Goal: Task Accomplishment & Management: Manage account settings

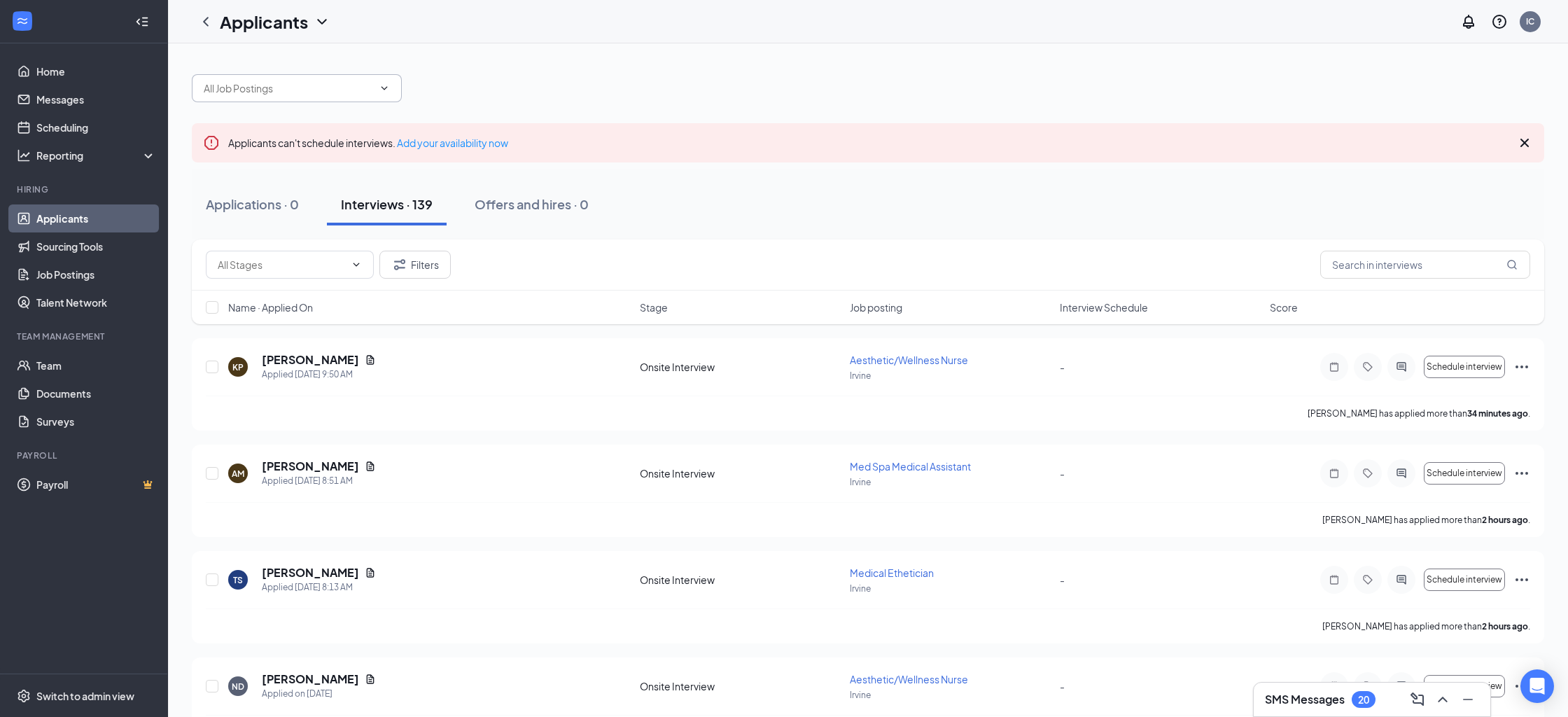
click at [345, 85] on input "text" at bounding box center [288, 88] width 169 height 16
click at [487, 82] on div "Aesthetic/Wellness Nurse (Irvine) Medical Ethetician (Irvine) Med Spa Medical A…" at bounding box center [867, 81] width 1352 height 42
click at [327, 94] on input "text" at bounding box center [288, 88] width 169 height 16
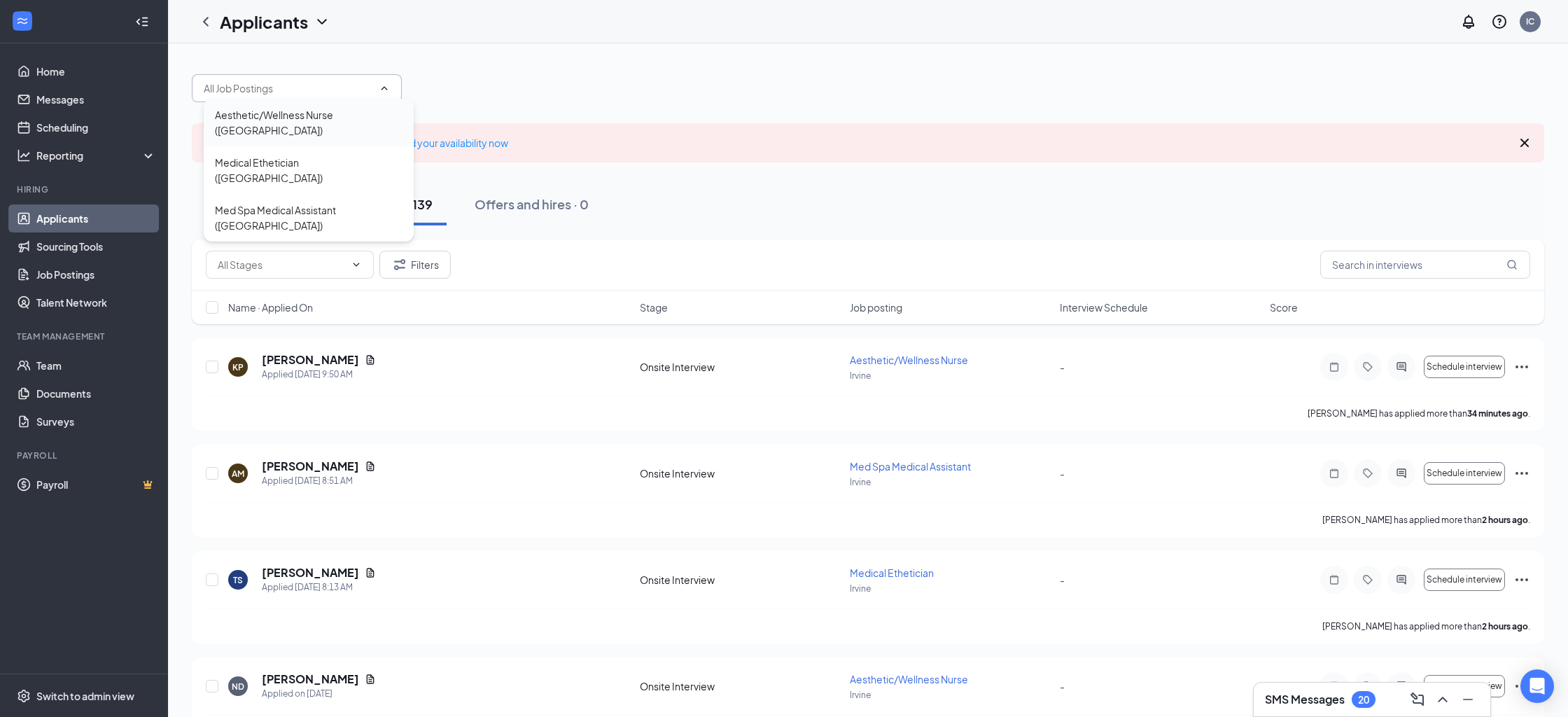
click at [326, 119] on div "Aesthetic/Wellness Nurse (Irvine)" at bounding box center [308, 123] width 187 height 31
type input "Aesthetic/Wellness Nurse (Irvine)"
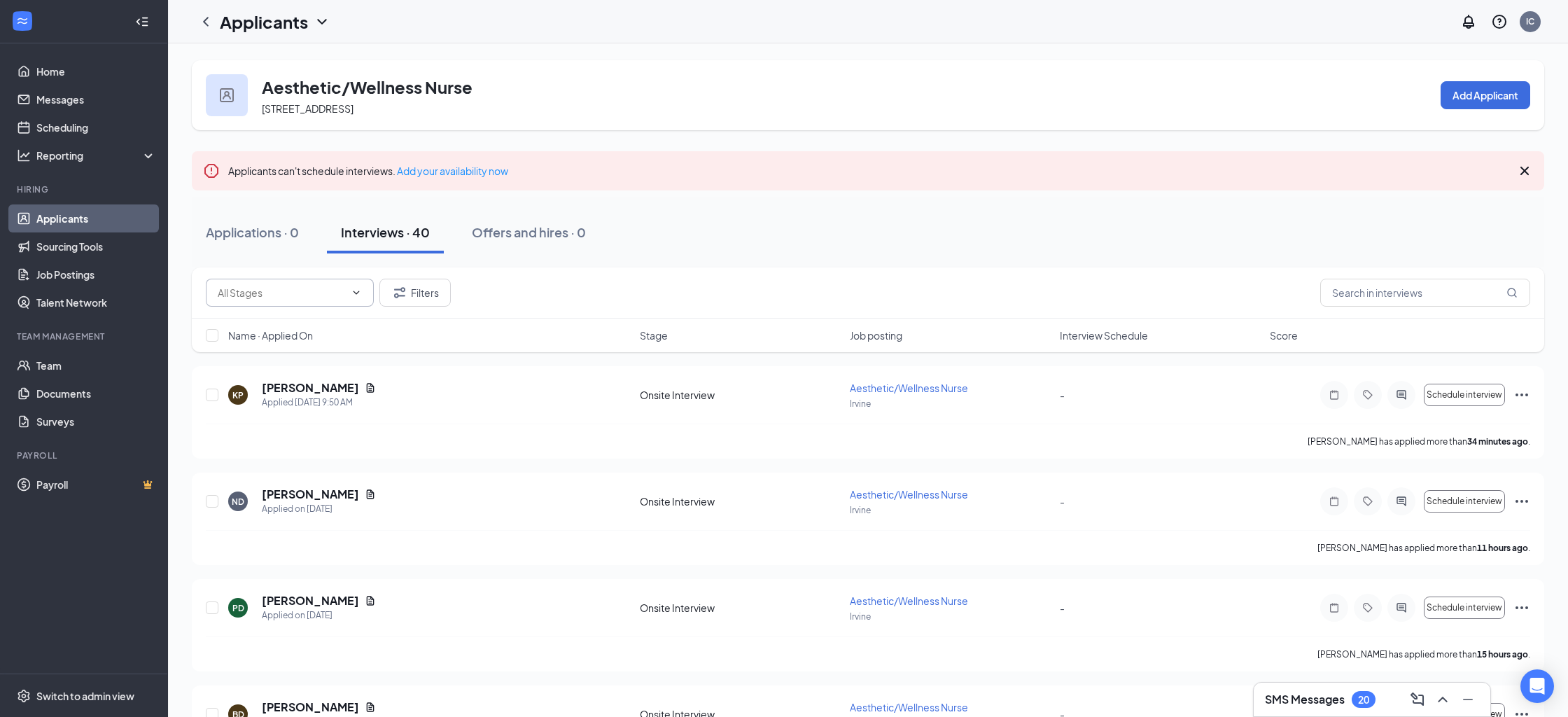
click at [330, 294] on input "text" at bounding box center [281, 292] width 128 height 16
click at [322, 317] on div "Onsite Interview (40)" at bounding box center [302, 319] width 146 height 16
type input "Onsite Interview (40)"
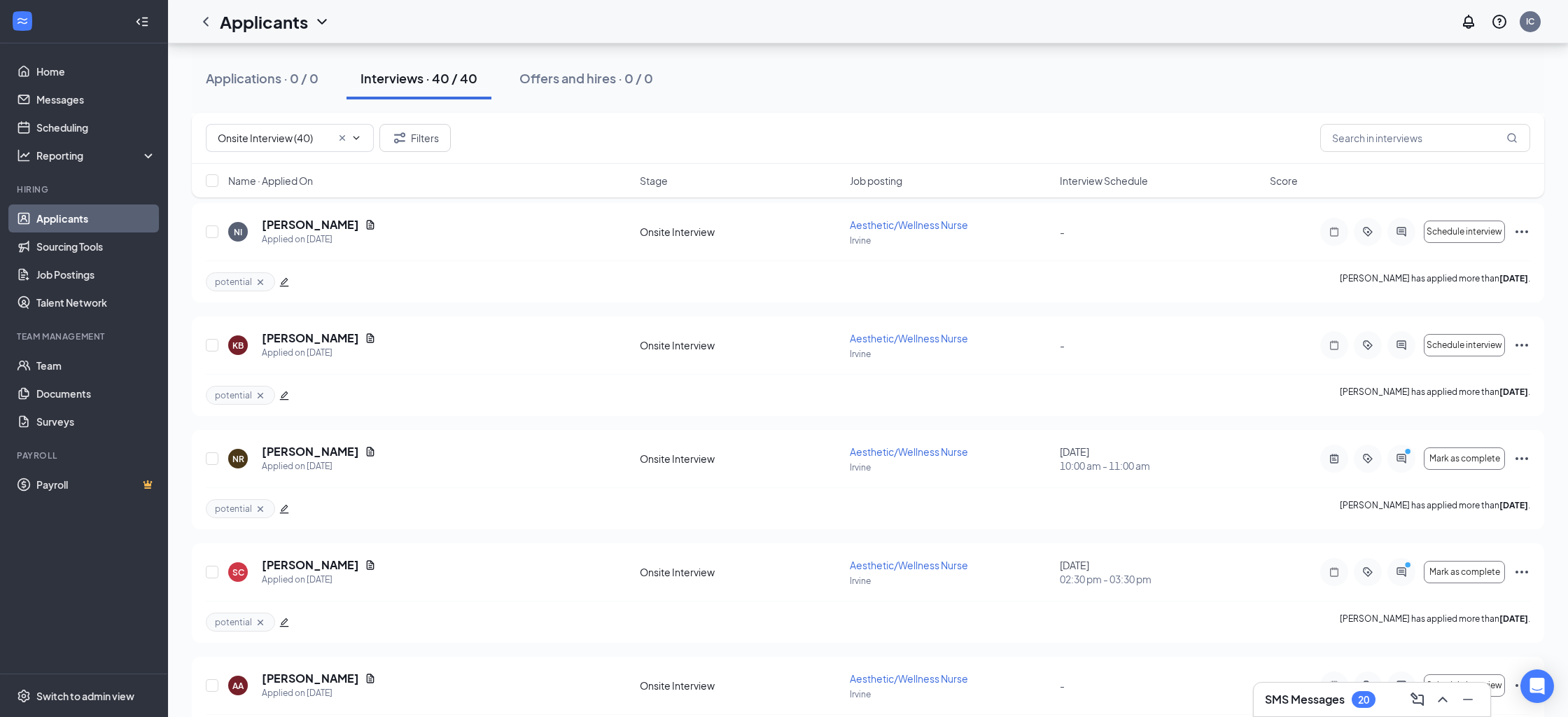
scroll to position [3728, 0]
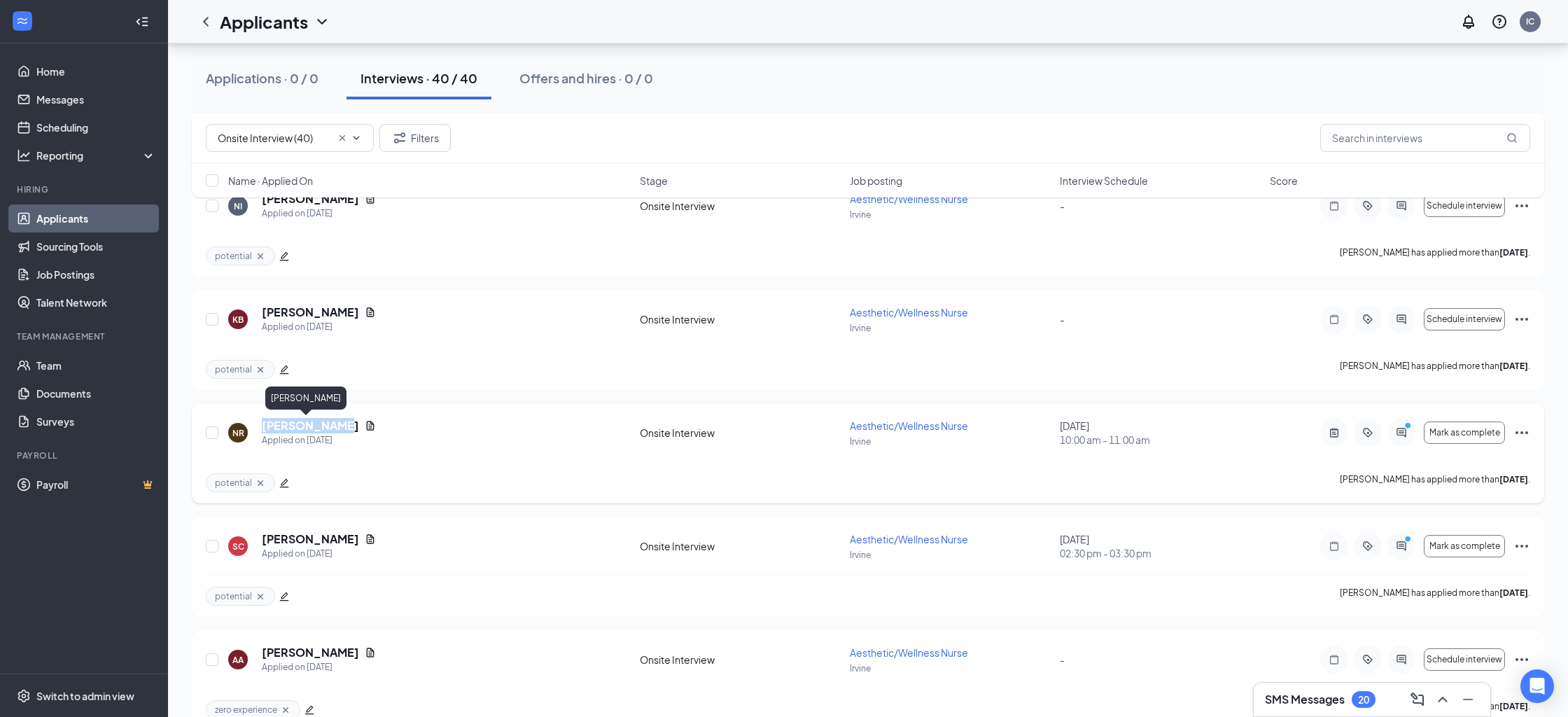
drag, startPoint x: 259, startPoint y: 425, endPoint x: 325, endPoint y: 426, distance: 66.0
click at [325, 426] on div "NR Nabila Raufi Applied on Sep 8" at bounding box center [429, 433] width 403 height 29
copy h5 "[PERSON_NAME]"
click at [305, 424] on h5 "[PERSON_NAME]" at bounding box center [310, 426] width 97 height 16
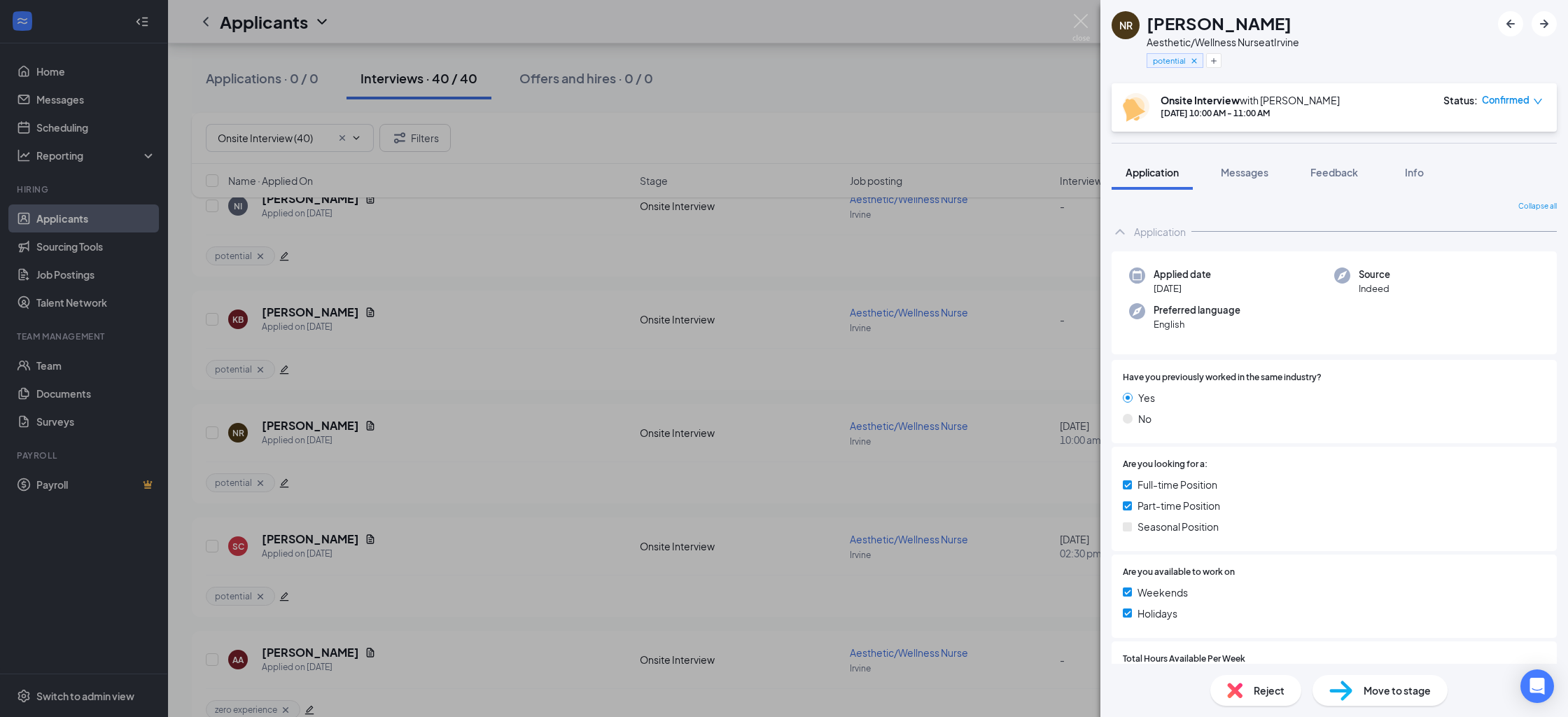
click at [925, 483] on div "NR Nabila Raufi Aesthetic/Wellness Nurse at Irvine potential Onsite Interview w…" at bounding box center [784, 358] width 1568 height 717
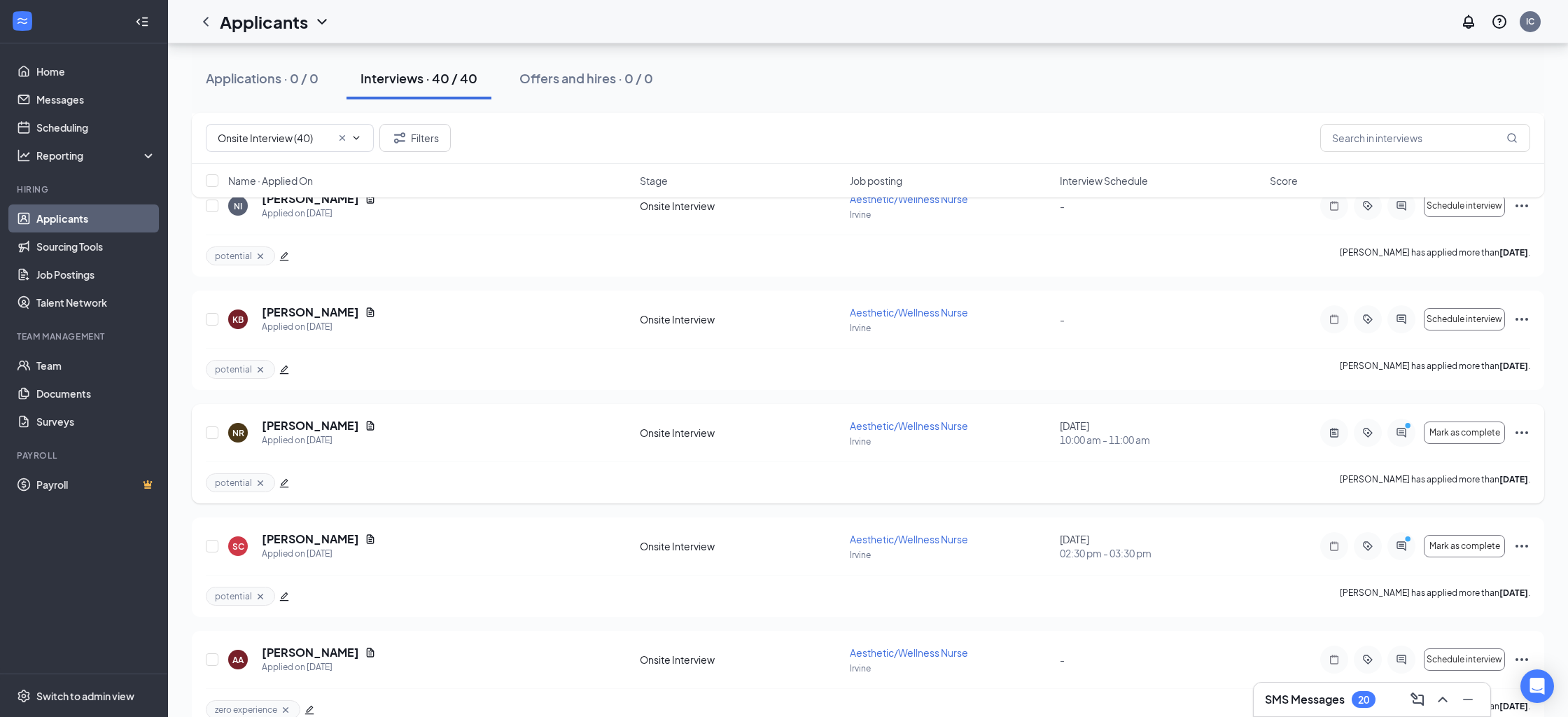
scroll to position [3847, 0]
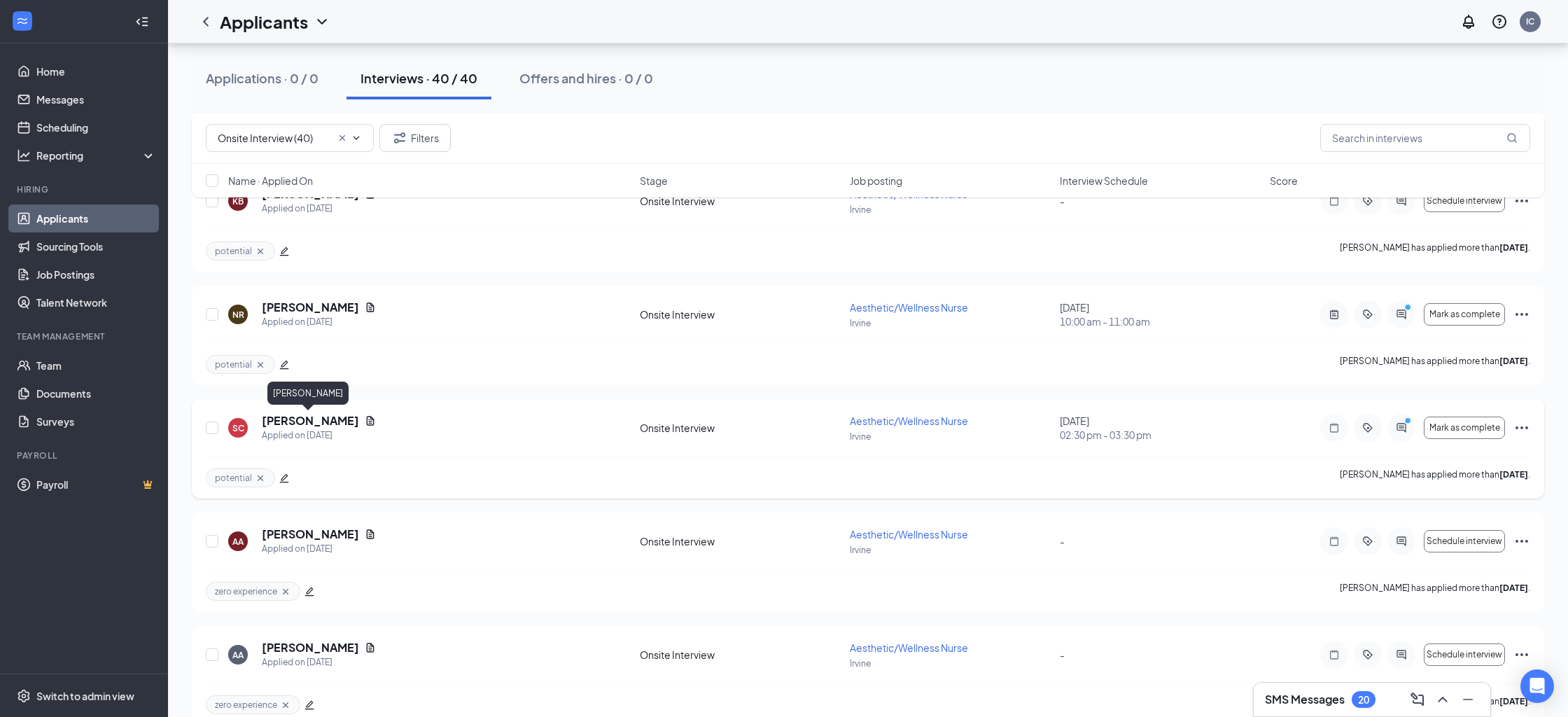
drag, startPoint x: 257, startPoint y: 420, endPoint x: 343, endPoint y: 422, distance: 86.0
click at [343, 422] on div "SC Shadiya Castro Applied on Sep 8" at bounding box center [429, 428] width 403 height 29
copy h5 "[PERSON_NAME]"
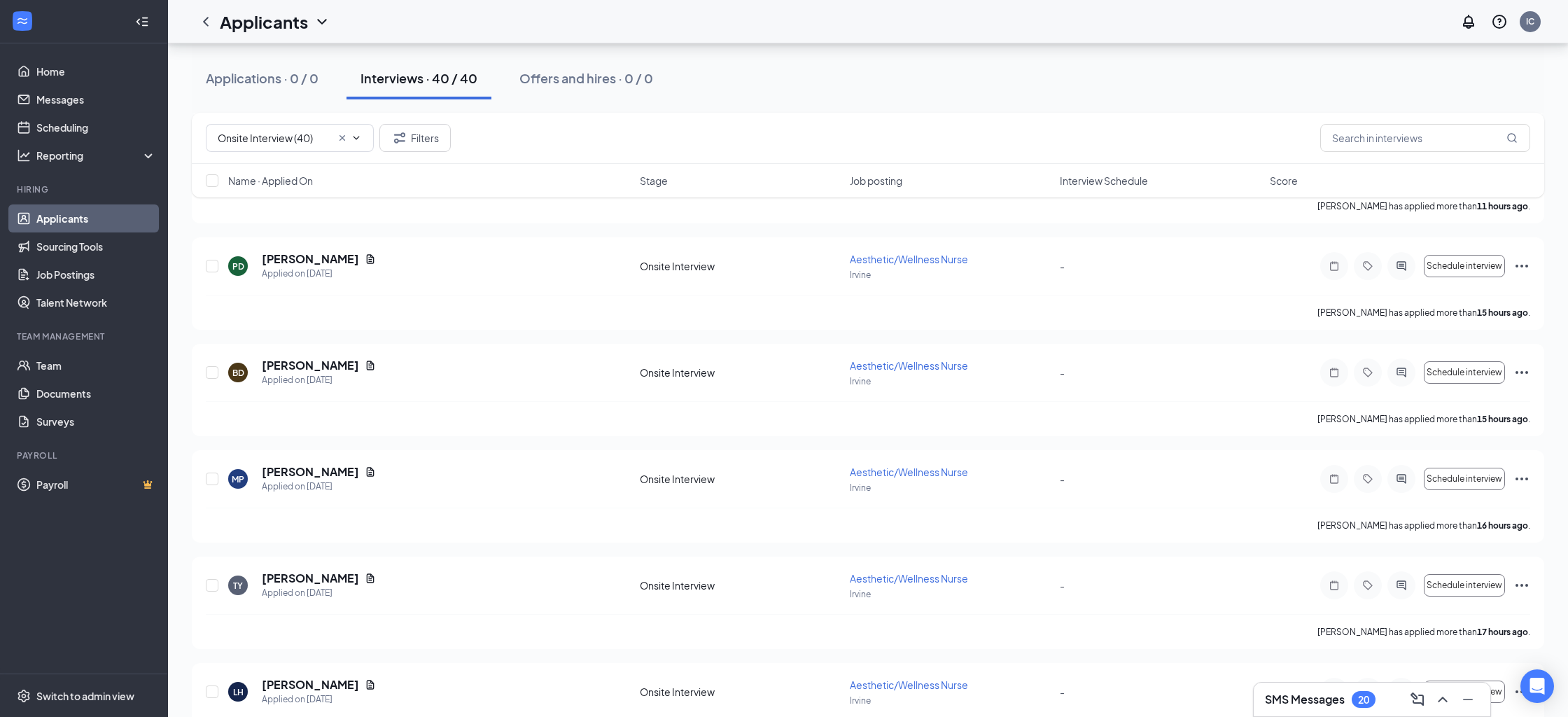
scroll to position [0, 0]
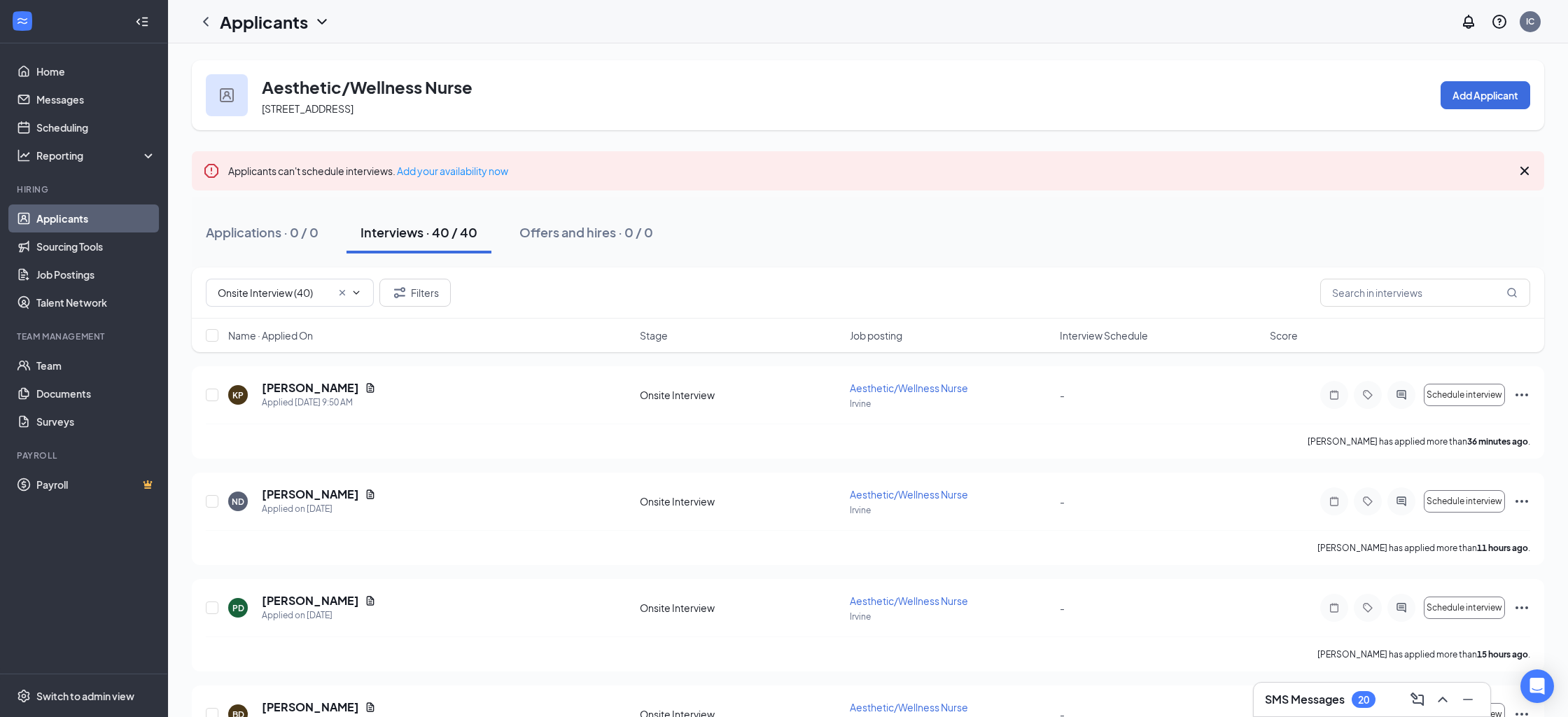
click at [307, 30] on h1 "Applicants" at bounding box center [264, 21] width 88 height 24
click at [317, 17] on icon "ChevronDown" at bounding box center [321, 21] width 17 height 17
click at [321, 19] on icon "ChevronDown" at bounding box center [321, 21] width 17 height 17
click at [277, 65] on link "Applicants" at bounding box center [303, 61] width 151 height 14
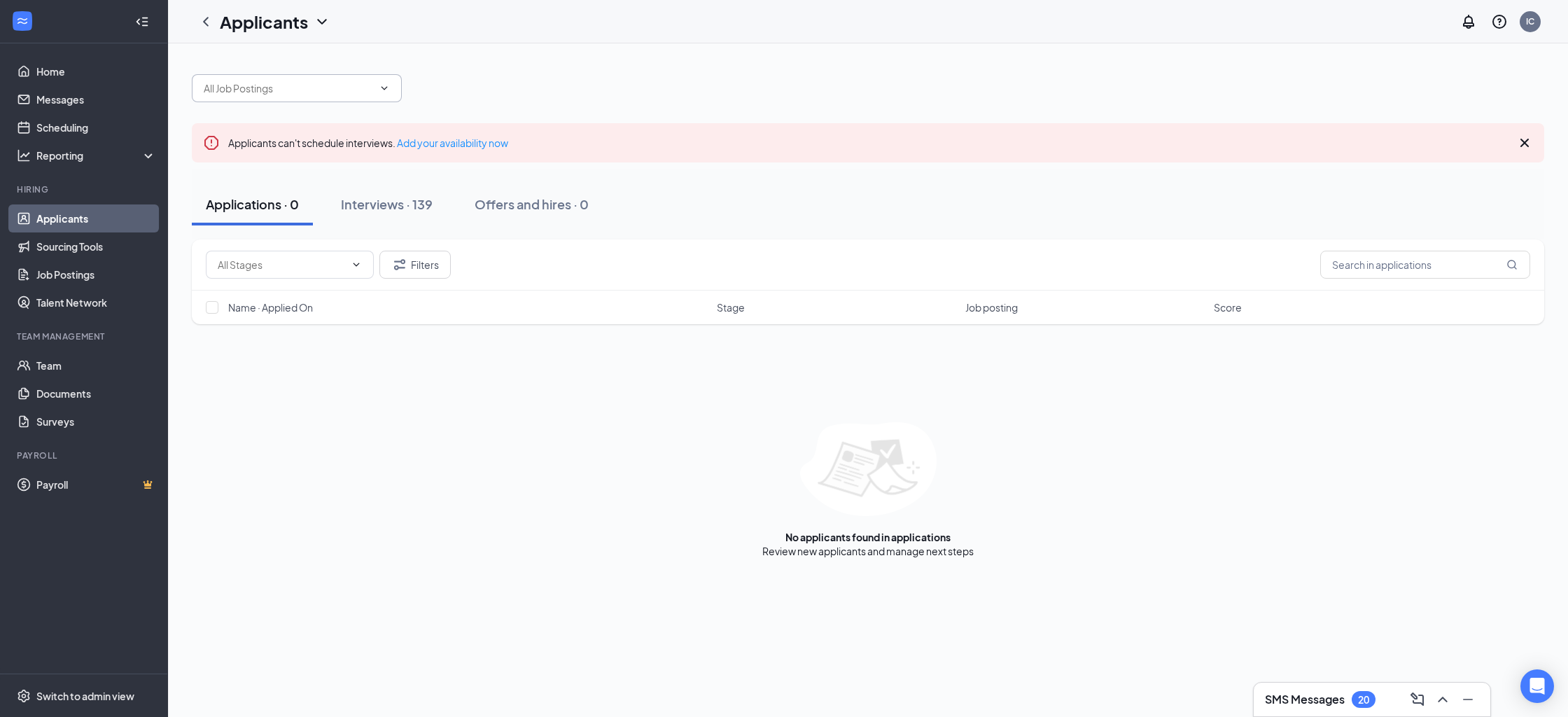
click at [325, 92] on input "text" at bounding box center [288, 88] width 169 height 16
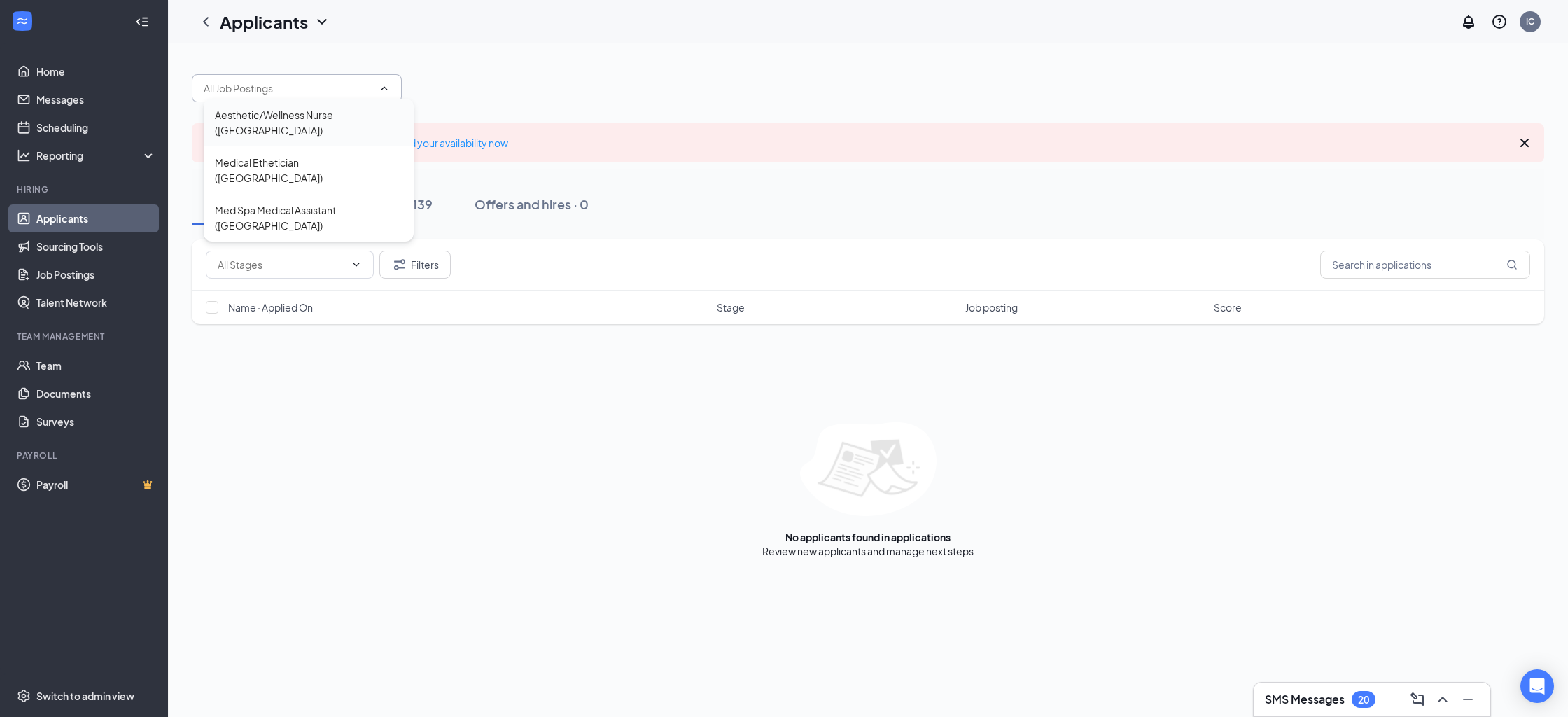
click at [319, 129] on div "Aesthetic/Wellness Nurse (Irvine)" at bounding box center [308, 123] width 210 height 47
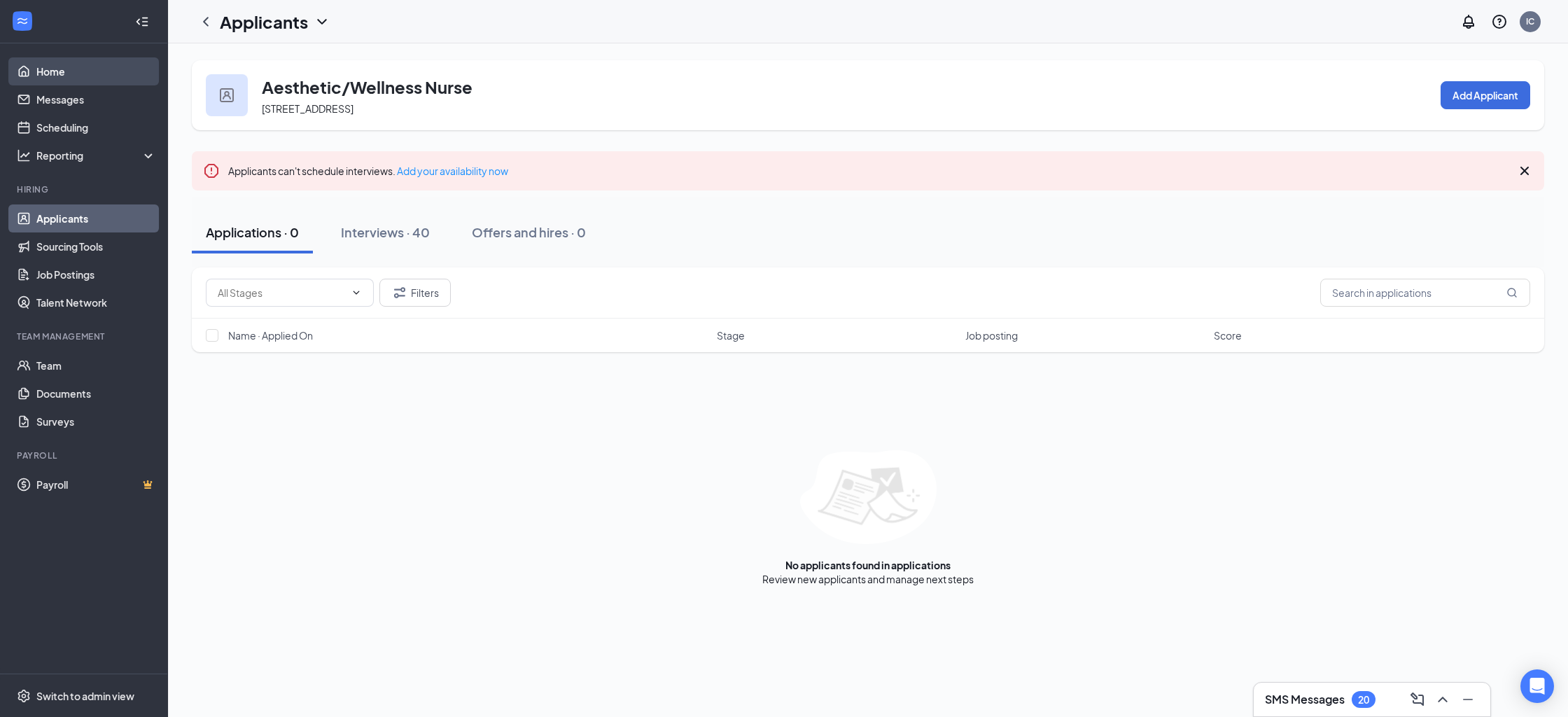
click at [49, 72] on link "Home" at bounding box center [96, 71] width 119 height 28
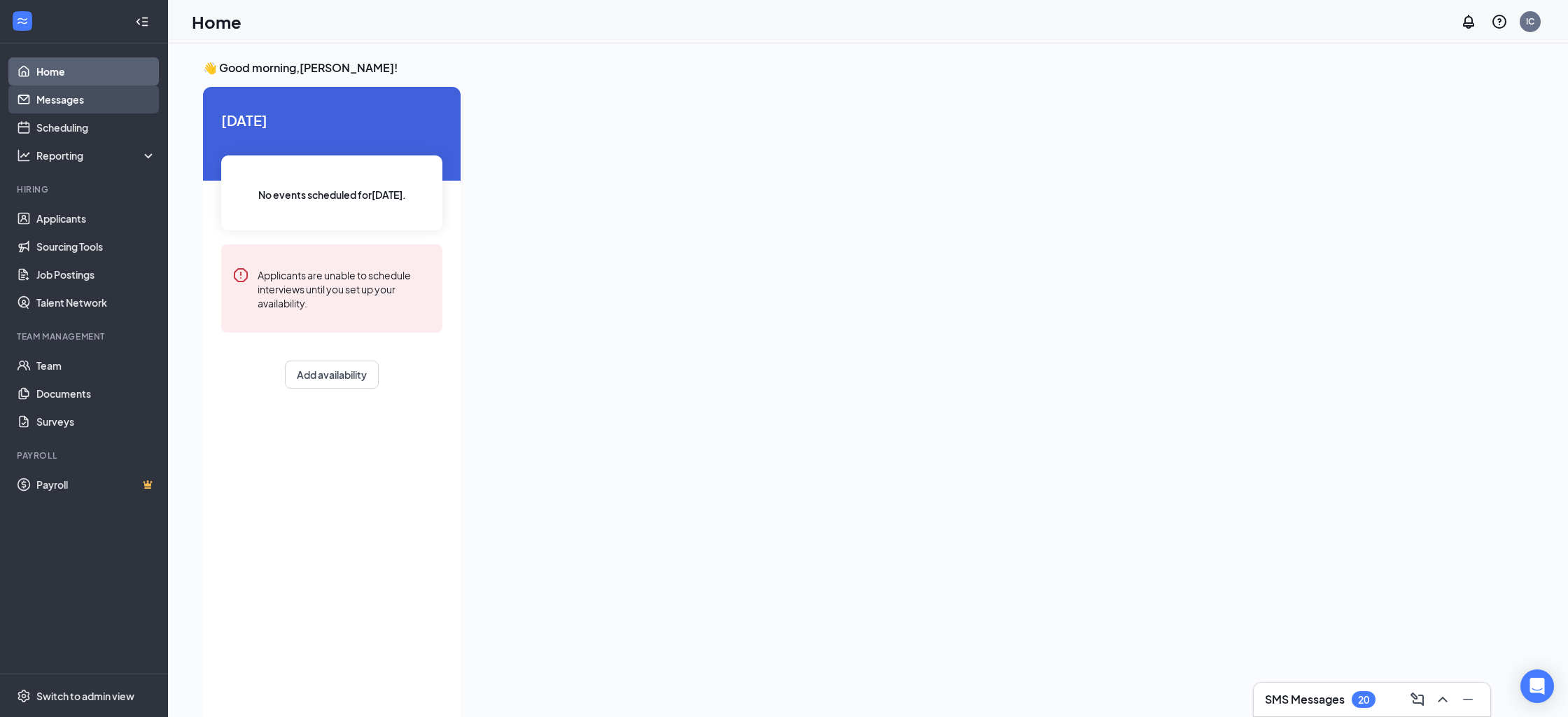
click at [56, 100] on link "Messages" at bounding box center [96, 99] width 119 height 28
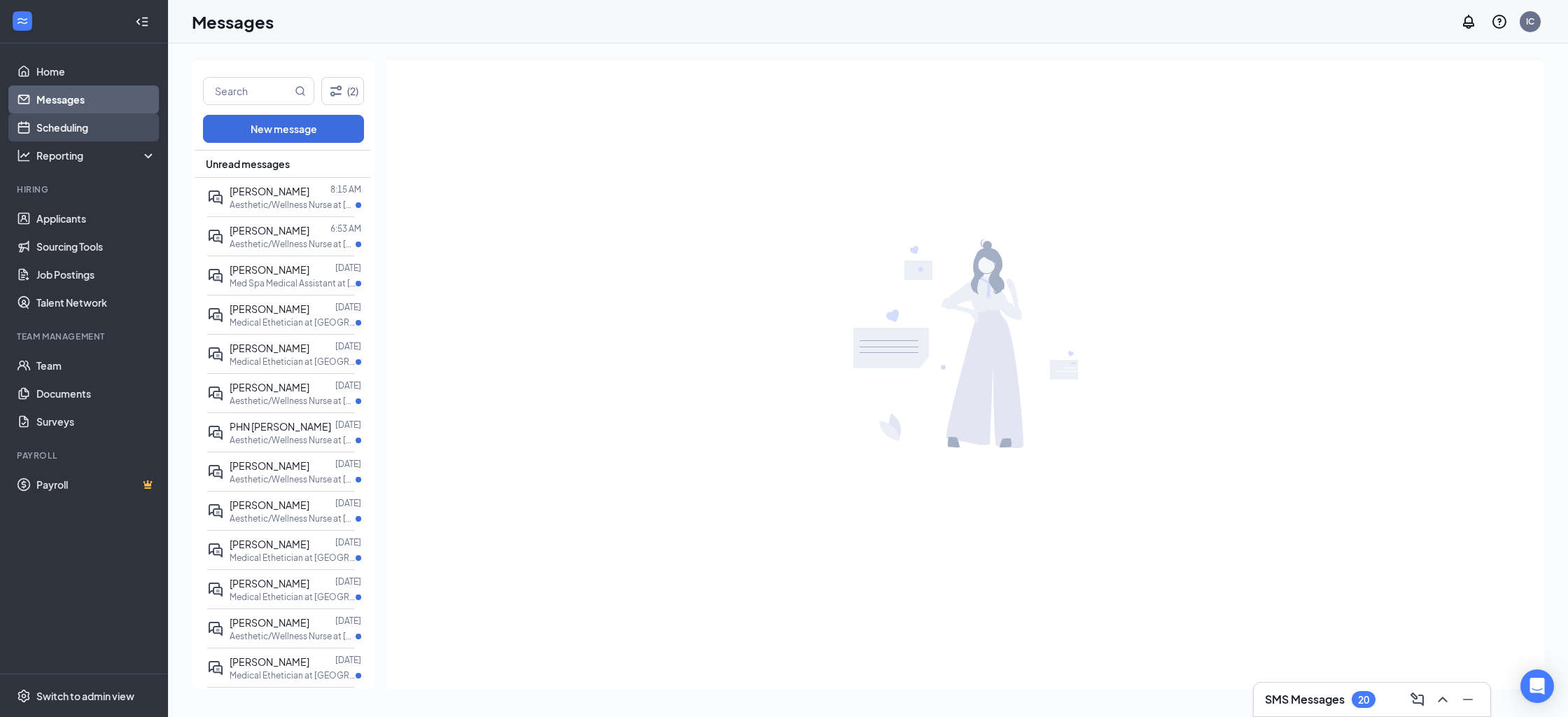
click at [90, 123] on link "Scheduling" at bounding box center [96, 128] width 119 height 28
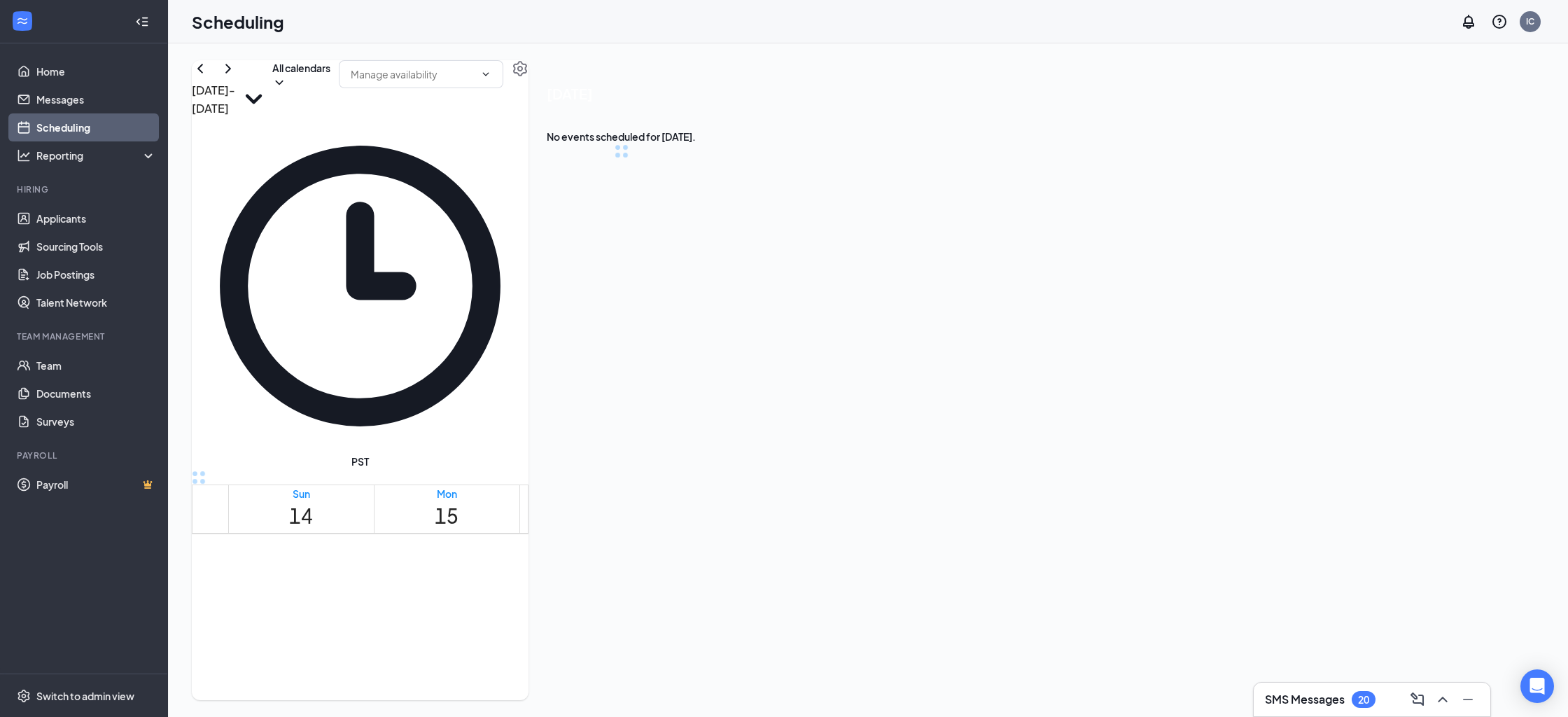
scroll to position [688, 0]
click at [236, 77] on icon "ChevronRight" at bounding box center [228, 69] width 17 height 17
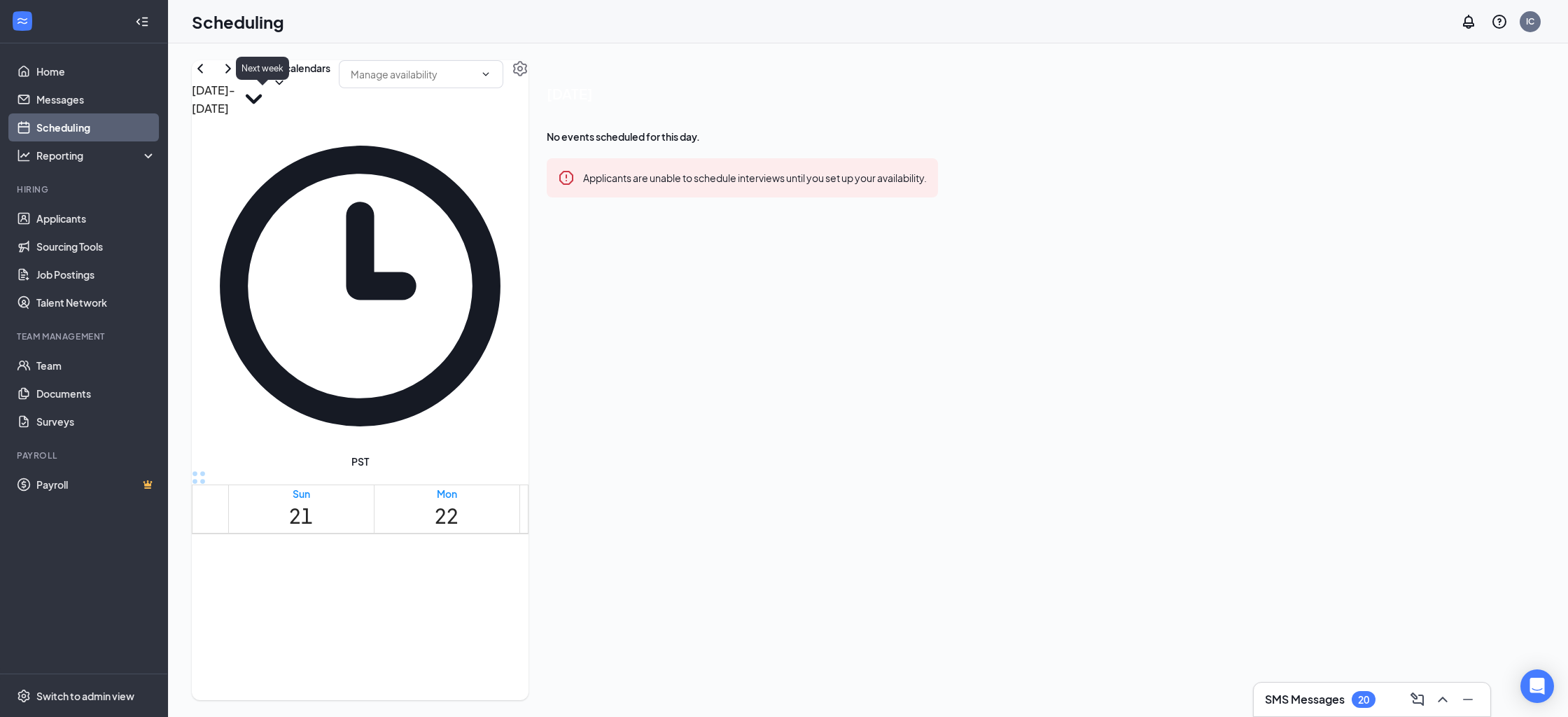
click at [236, 77] on icon "ChevronRight" at bounding box center [228, 69] width 17 height 17
click at [105, 217] on link "Applicants" at bounding box center [96, 219] width 119 height 28
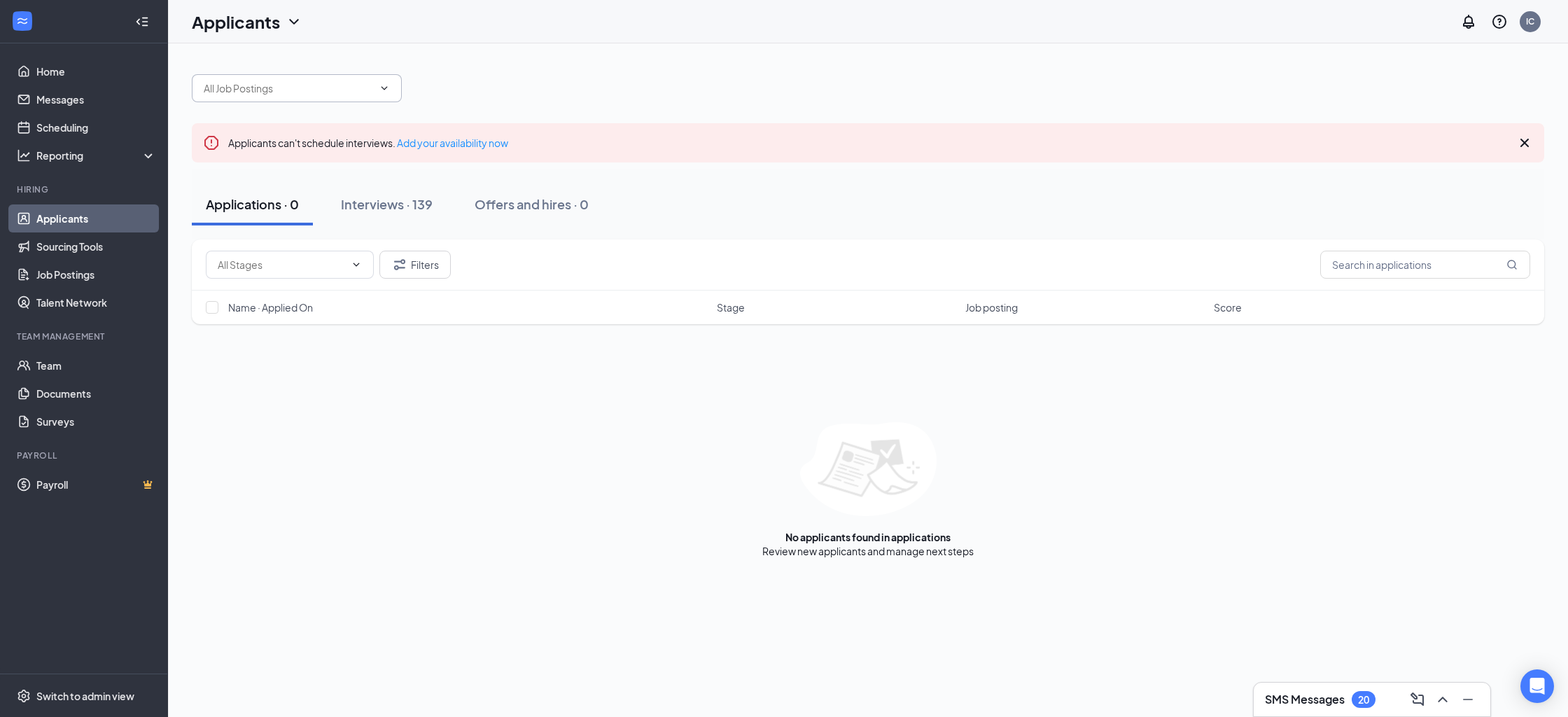
click at [311, 90] on input "text" at bounding box center [288, 88] width 169 height 16
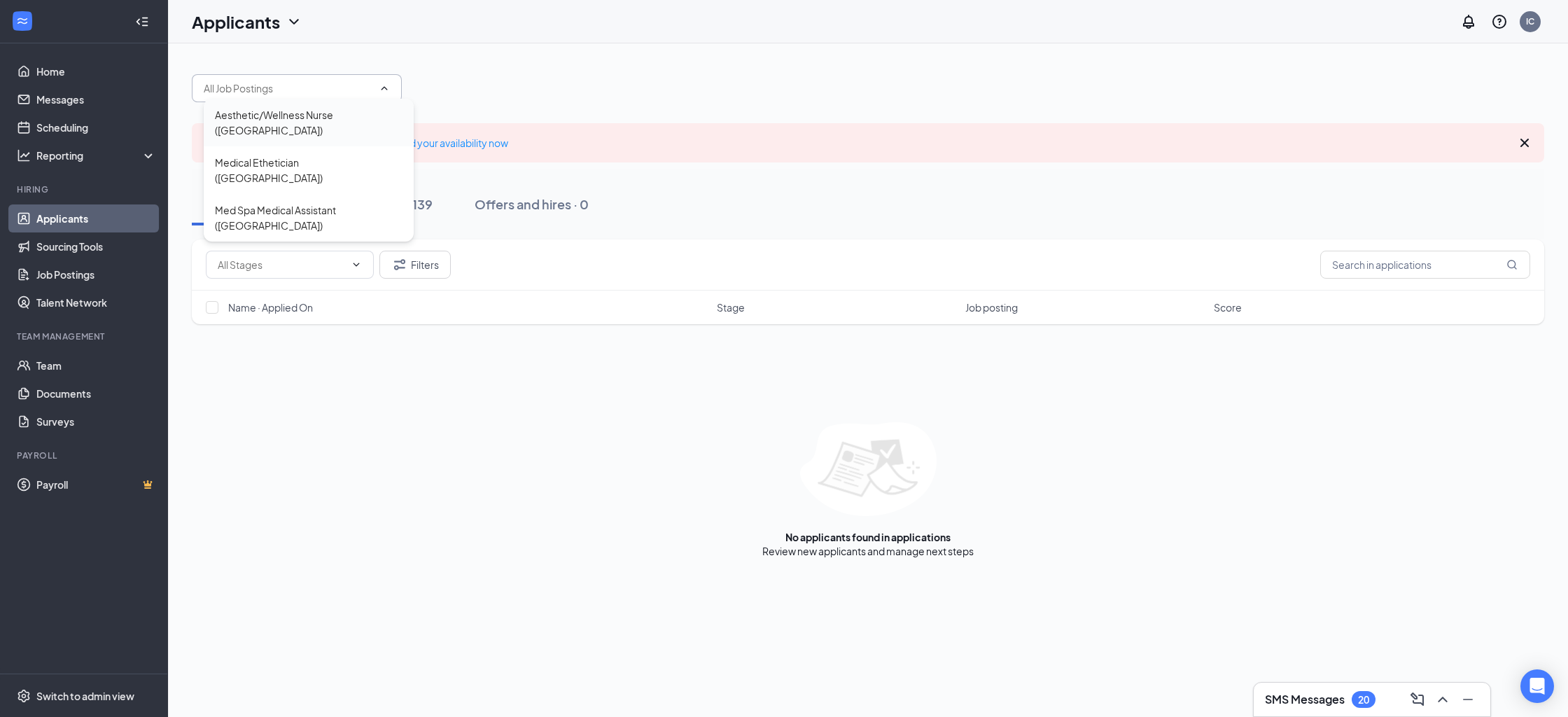
click at [298, 115] on div "Aesthetic/Wellness Nurse (Irvine)" at bounding box center [308, 123] width 187 height 31
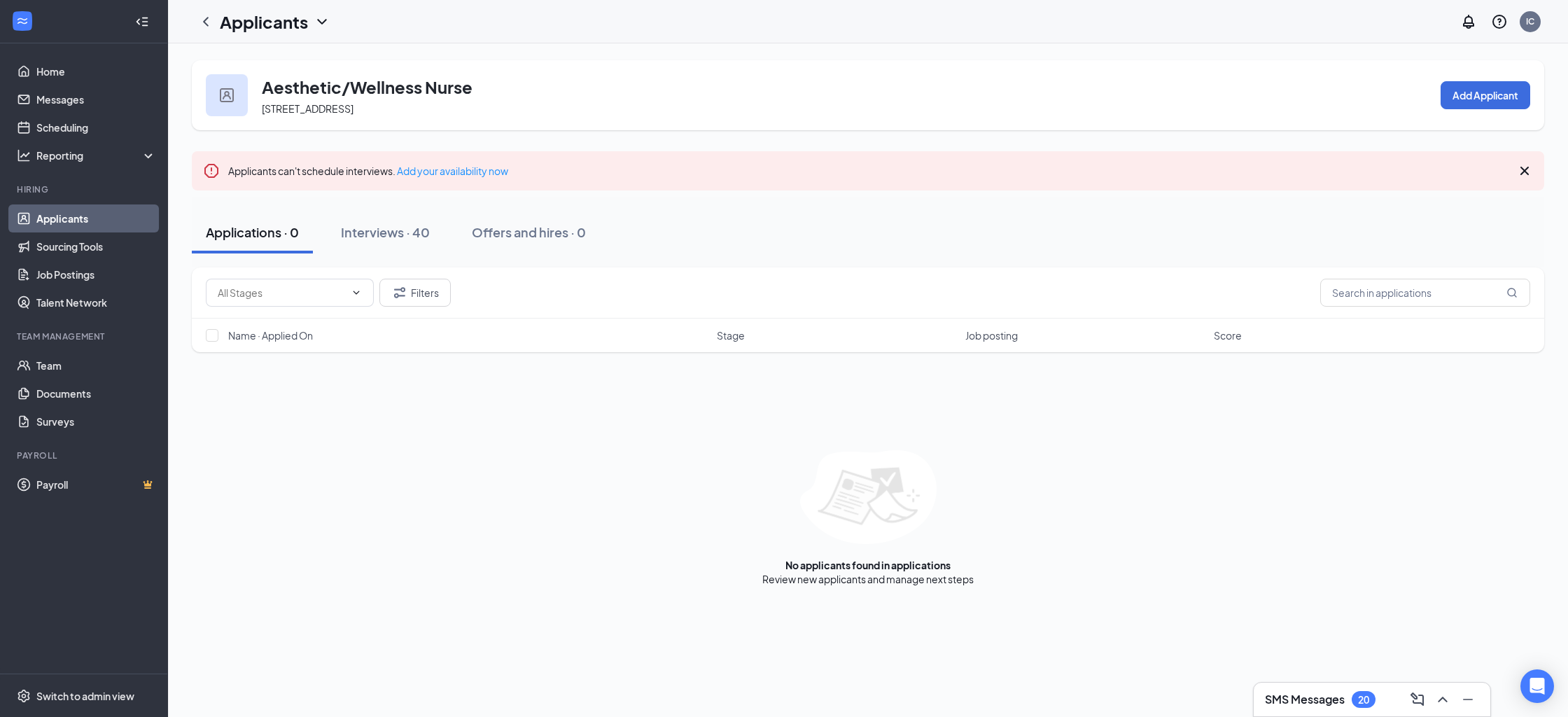
click at [1533, 167] on div "Applicants can't schedule interviews. Add your availability now" at bounding box center [867, 171] width 1352 height 39
click at [1511, 171] on div "Applicants can't schedule interviews. Add your availability now" at bounding box center [867, 171] width 1352 height 39
click at [1521, 171] on icon "Cross" at bounding box center [1524, 171] width 17 height 17
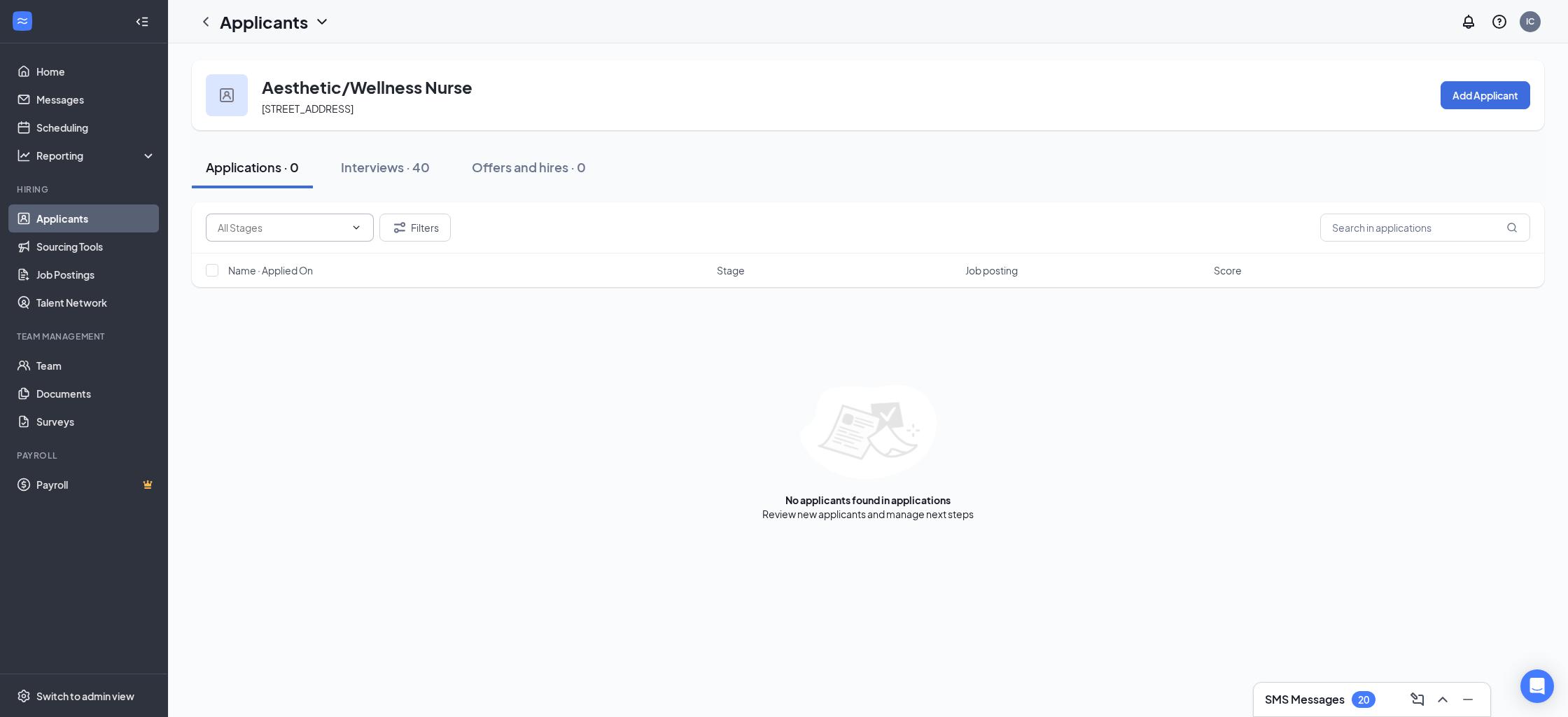
click at [353, 231] on icon "ChevronDown" at bounding box center [357, 228] width 11 height 11
click at [407, 161] on div "Interviews · 40" at bounding box center [385, 166] width 89 height 17
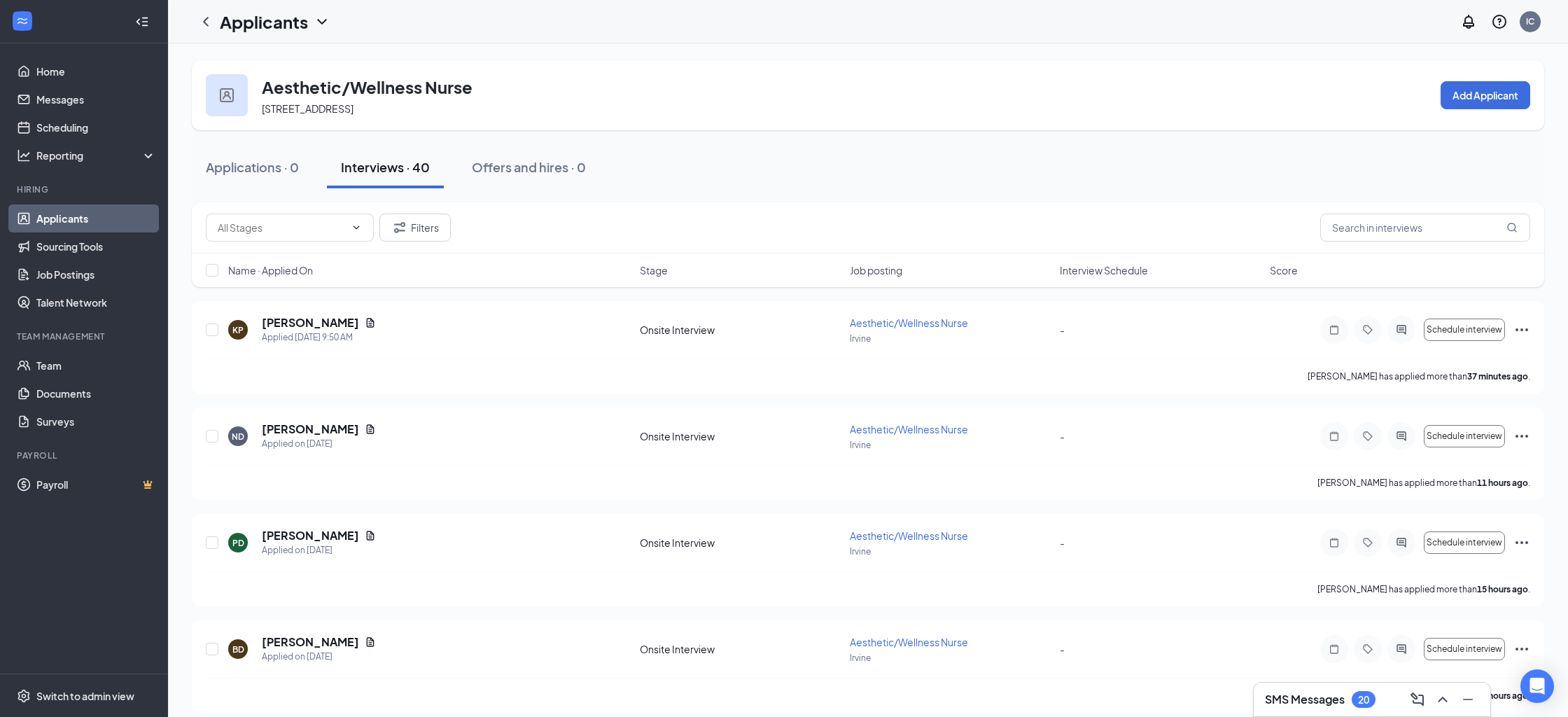
click at [314, 22] on icon "ChevronDown" at bounding box center [321, 21] width 17 height 17
click at [298, 60] on link "Applicants" at bounding box center [303, 61] width 151 height 14
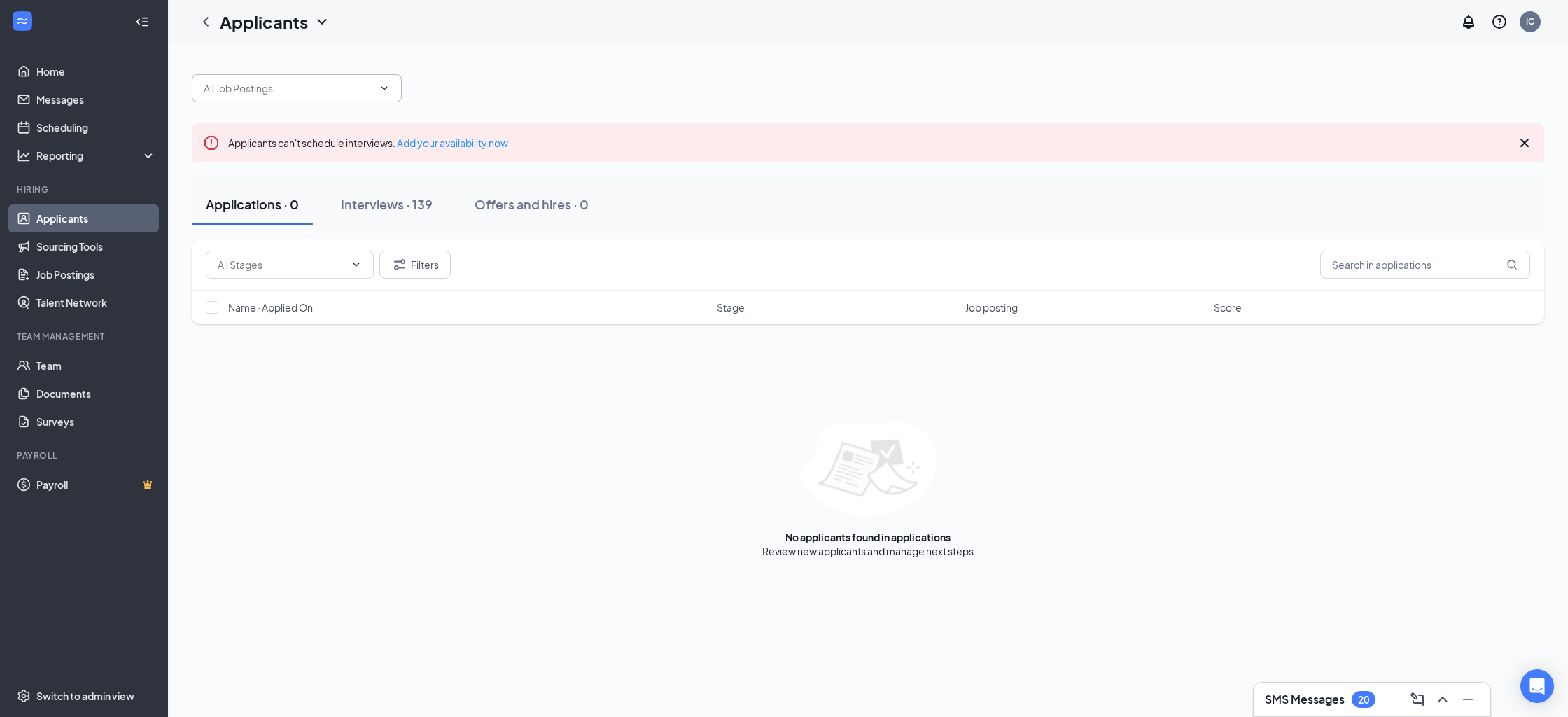
click at [309, 96] on span at bounding box center [296, 88] width 210 height 28
click at [385, 203] on div "Interviews · 139" at bounding box center [387, 204] width 92 height 17
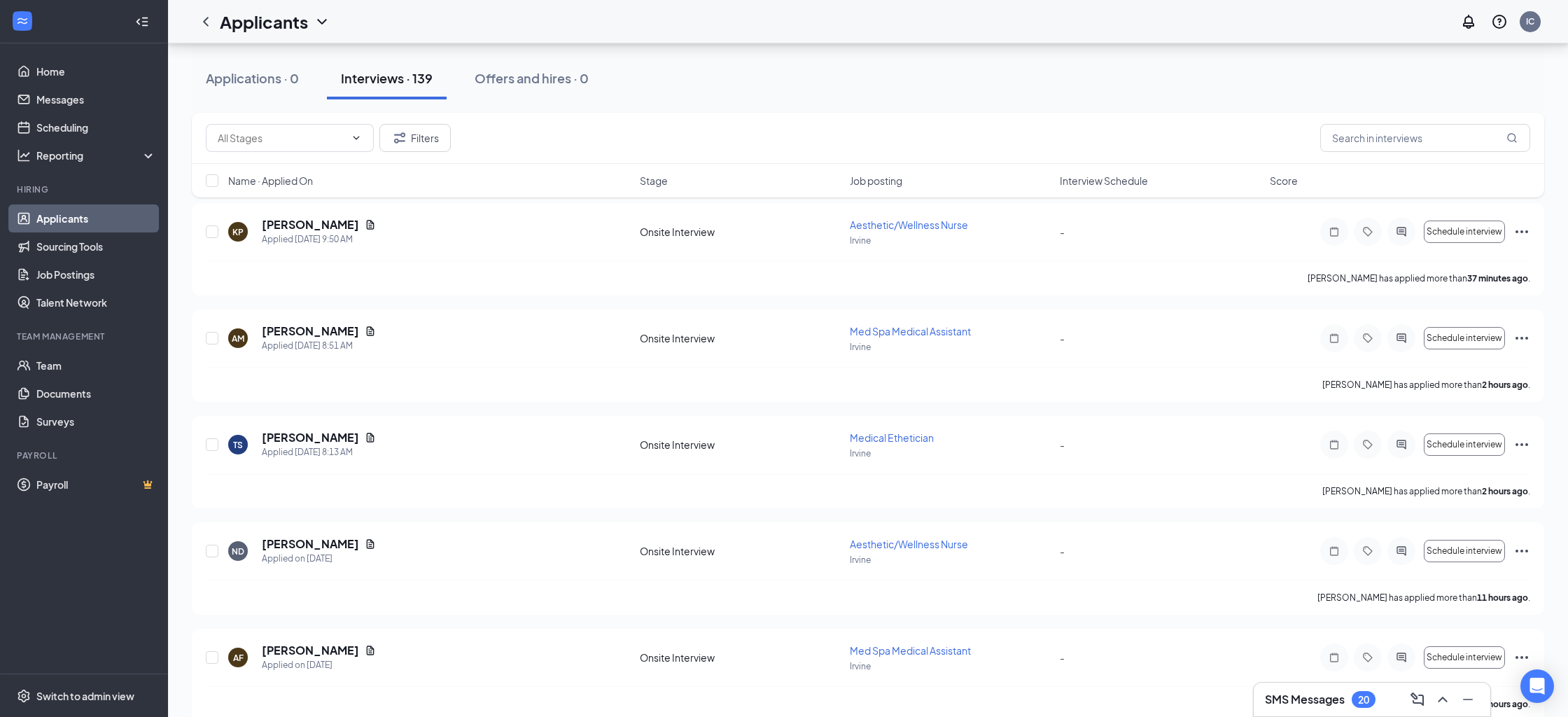
scroll to position [138, 0]
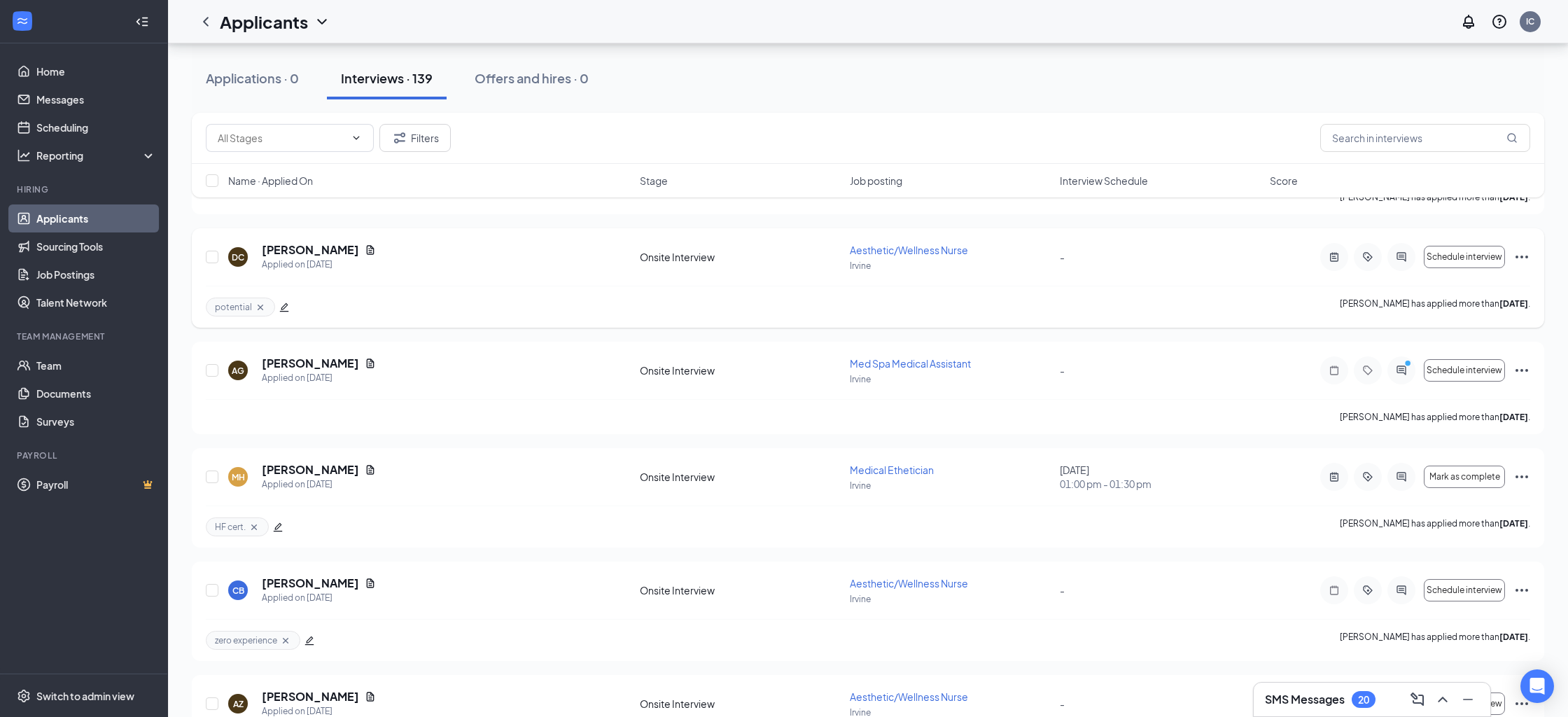
scroll to position [5184, 0]
drag, startPoint x: 262, startPoint y: 465, endPoint x: 366, endPoint y: 467, distance: 104.0
click at [359, 467] on h5 "[PERSON_NAME]" at bounding box center [310, 468] width 97 height 16
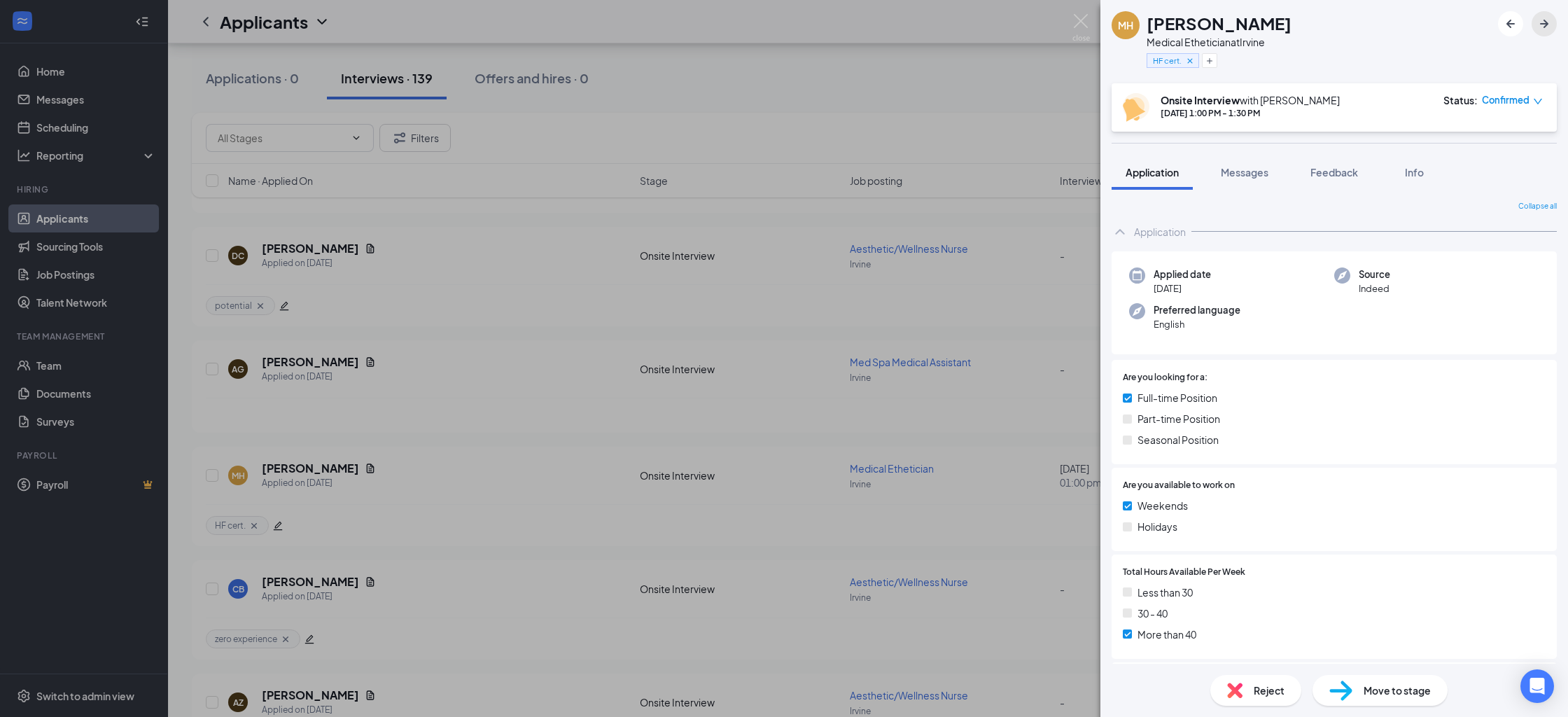
click at [1546, 29] on icon "ArrowRight" at bounding box center [1543, 24] width 17 height 17
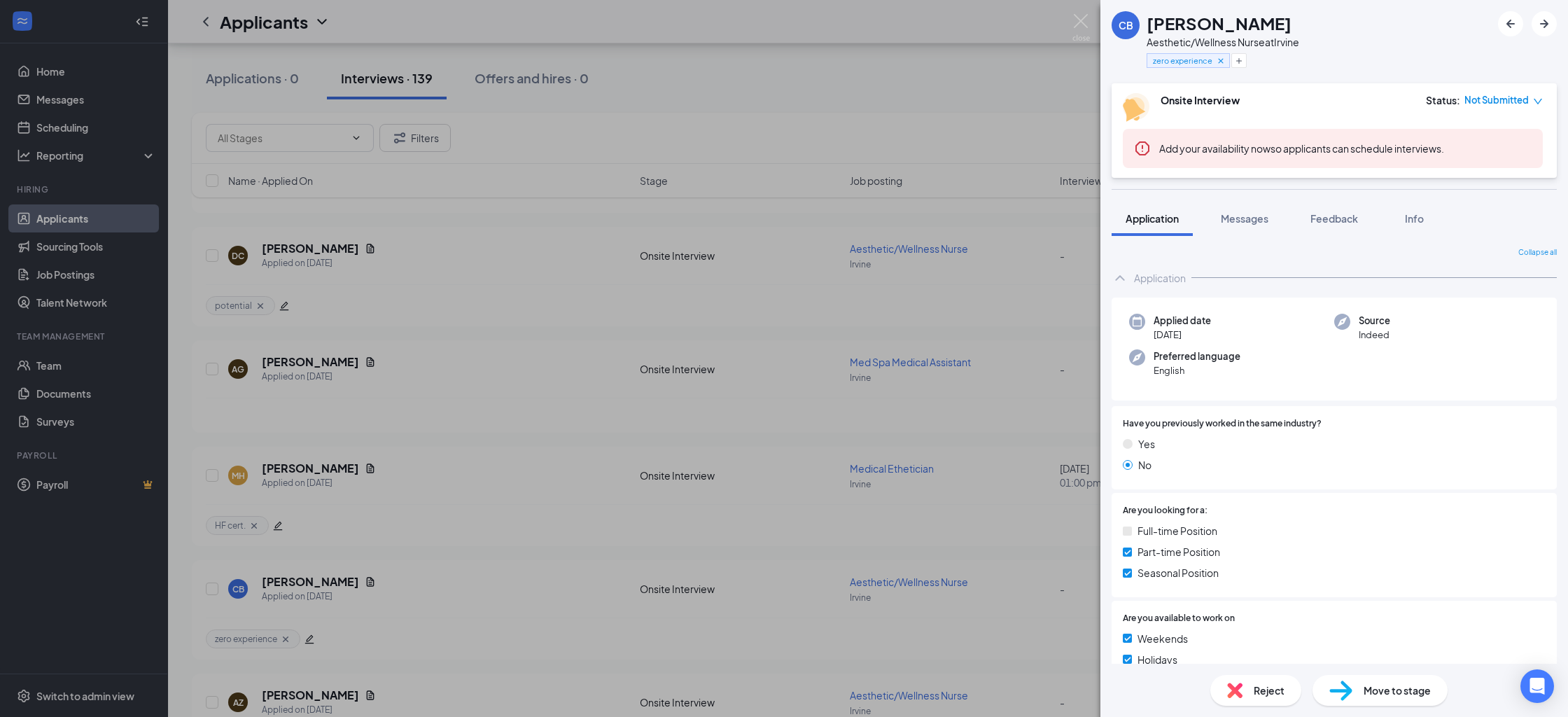
click at [744, 289] on div "CB [PERSON_NAME] Aesthetic/Wellness Nurse at [GEOGRAPHIC_DATA] zero experience …" at bounding box center [784, 358] width 1568 height 717
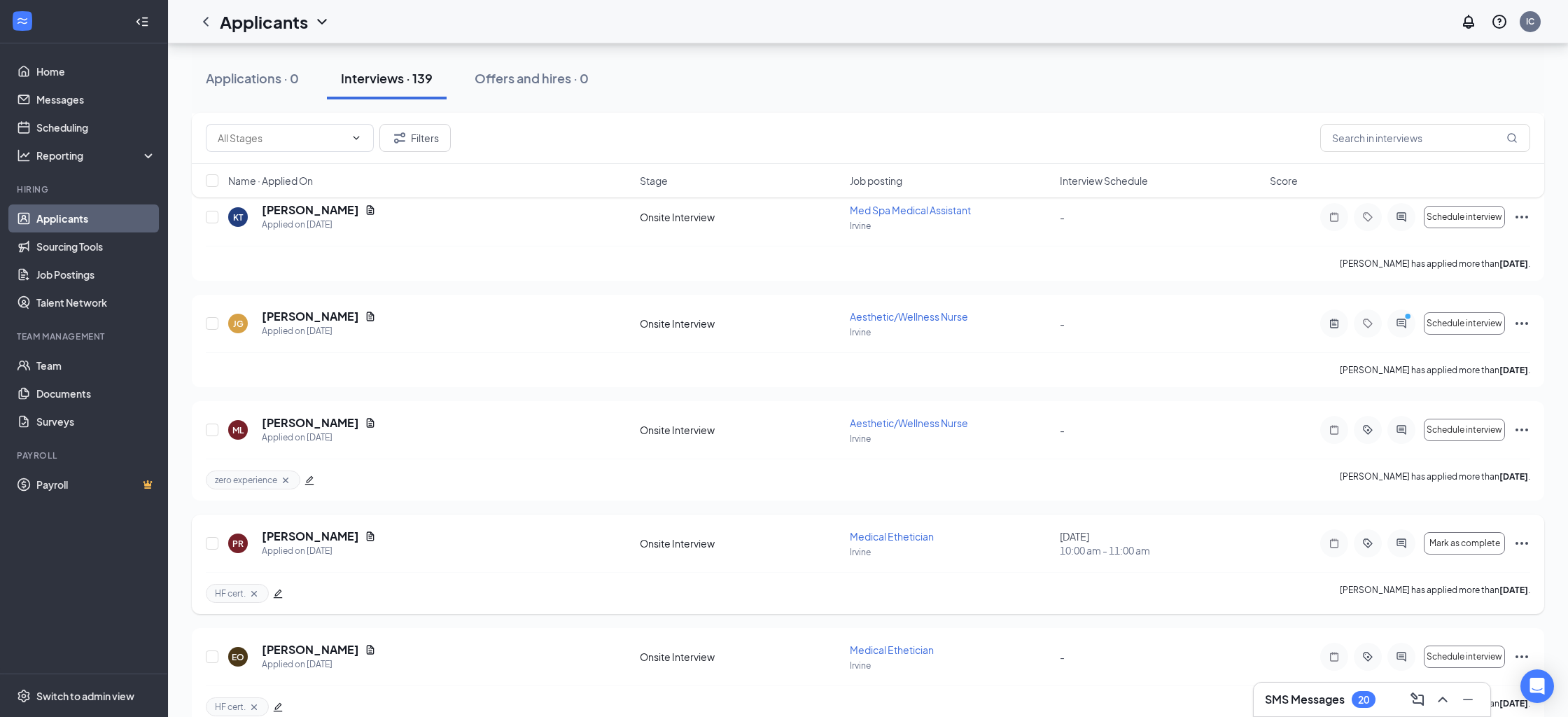
scroll to position [9366, 0]
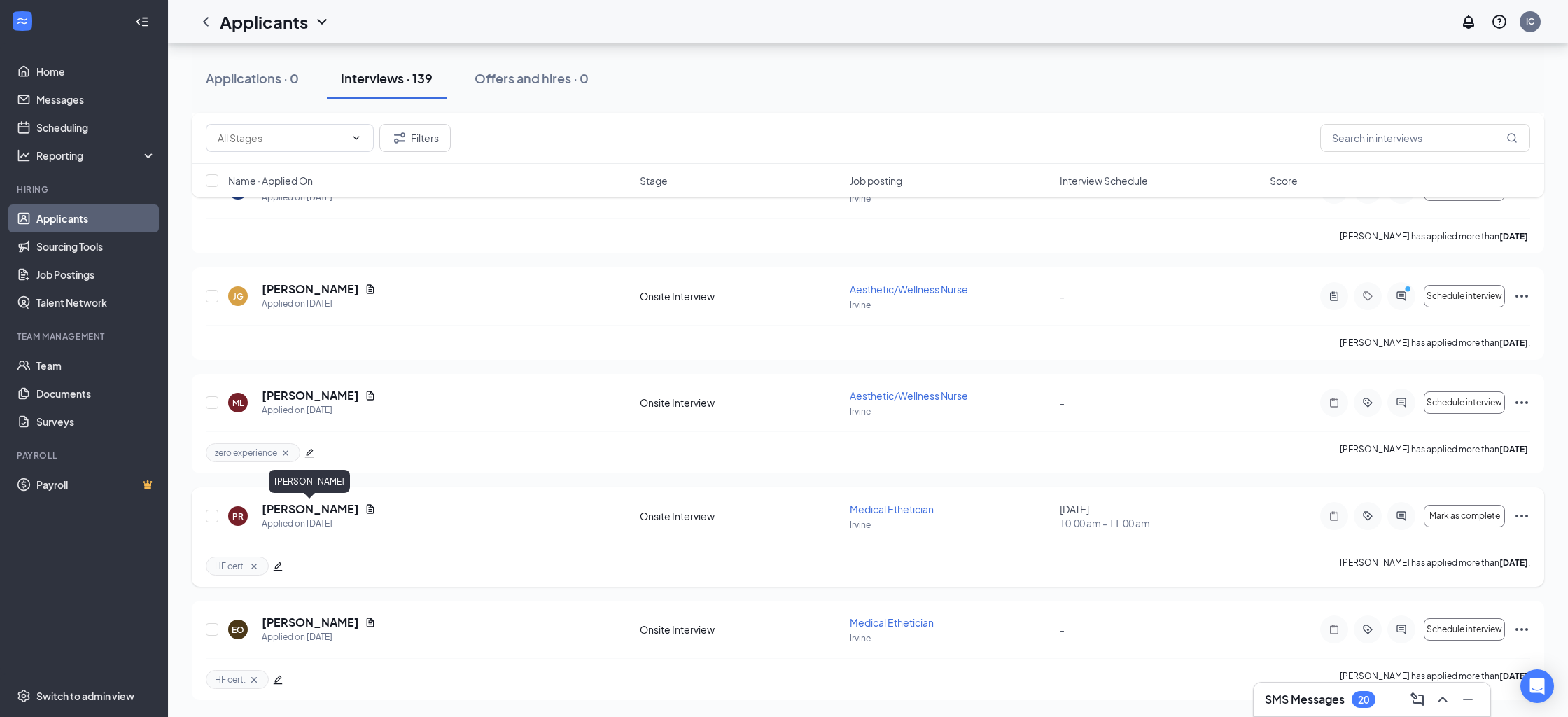
drag, startPoint x: 258, startPoint y: 507, endPoint x: 352, endPoint y: 511, distance: 94.1
click at [352, 511] on div "PR [PERSON_NAME] Applied on [DATE]" at bounding box center [429, 516] width 403 height 29
copy h5 "[PERSON_NAME]"
click at [417, 533] on div "PR [PERSON_NAME] Applied on [DATE] Onsite Interview Medical Ethetician Irvine […" at bounding box center [868, 523] width 1324 height 43
drag, startPoint x: 258, startPoint y: 507, endPoint x: 361, endPoint y: 512, distance: 103.1
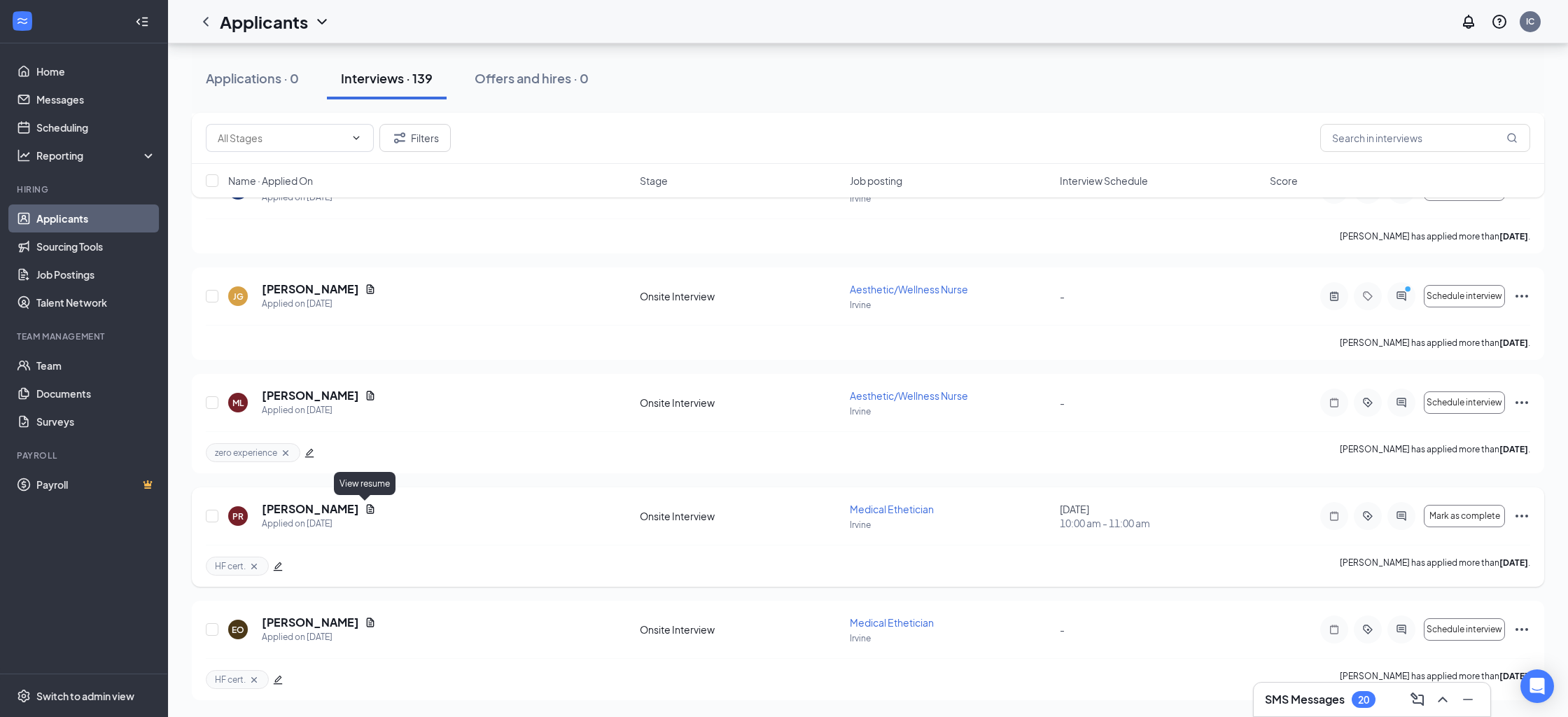
click at [361, 512] on div "PR [PERSON_NAME] Applied on [DATE]" at bounding box center [429, 516] width 403 height 29
click at [416, 521] on div "PR [PERSON_NAME] Applied on [DATE]" at bounding box center [429, 516] width 403 height 29
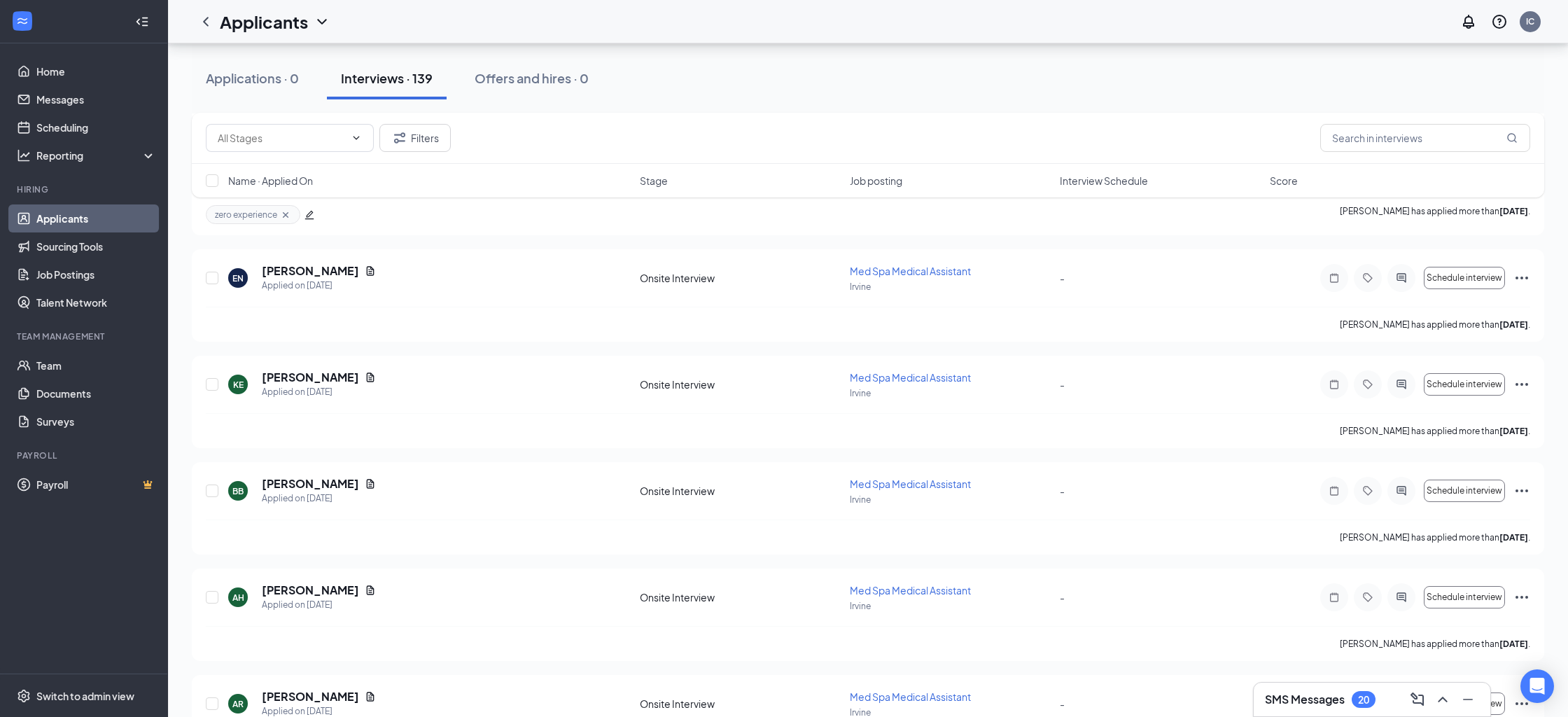
scroll to position [8112, 0]
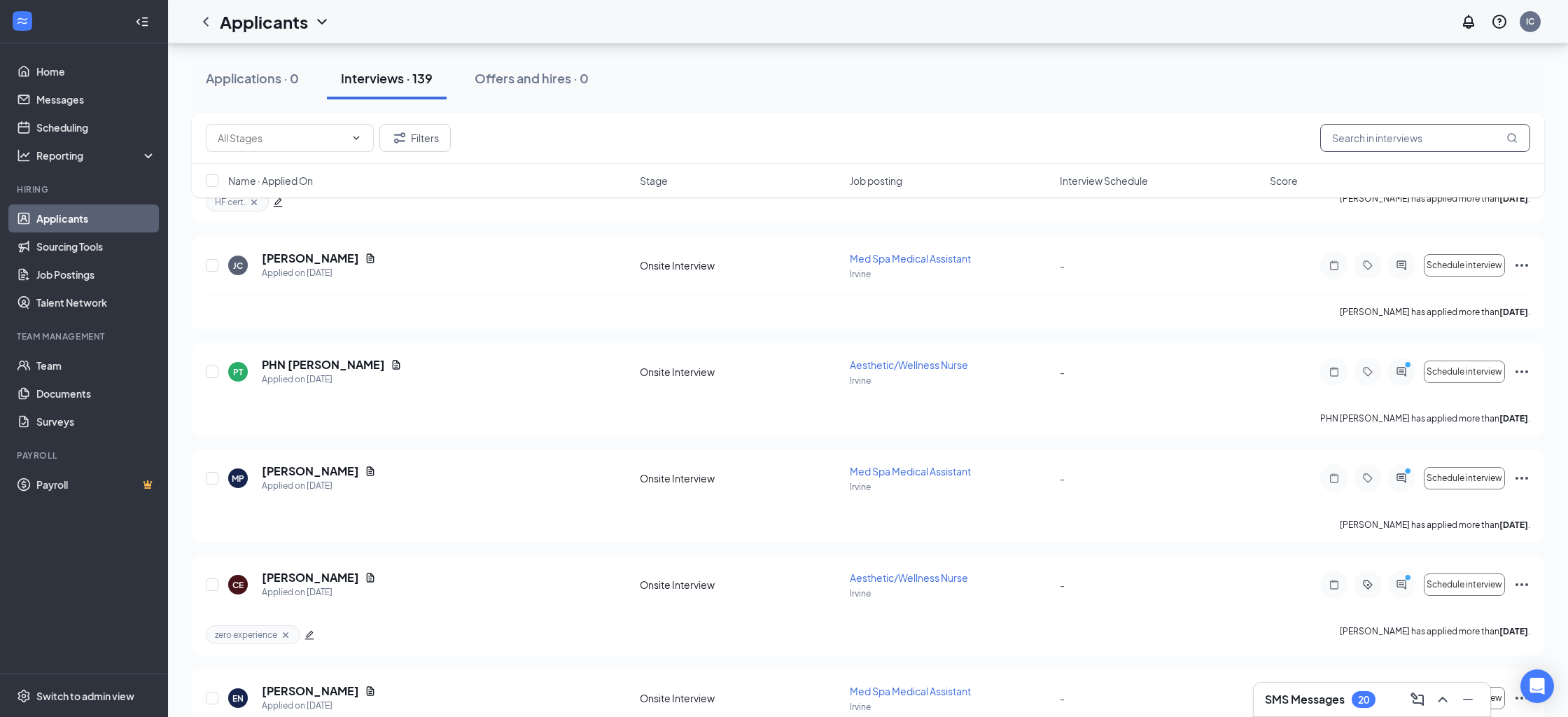
click at [1424, 138] on input "text" at bounding box center [1425, 138] width 210 height 28
click at [331, 134] on input "text" at bounding box center [281, 138] width 128 height 16
click at [399, 138] on icon "Filter" at bounding box center [399, 138] width 17 height 17
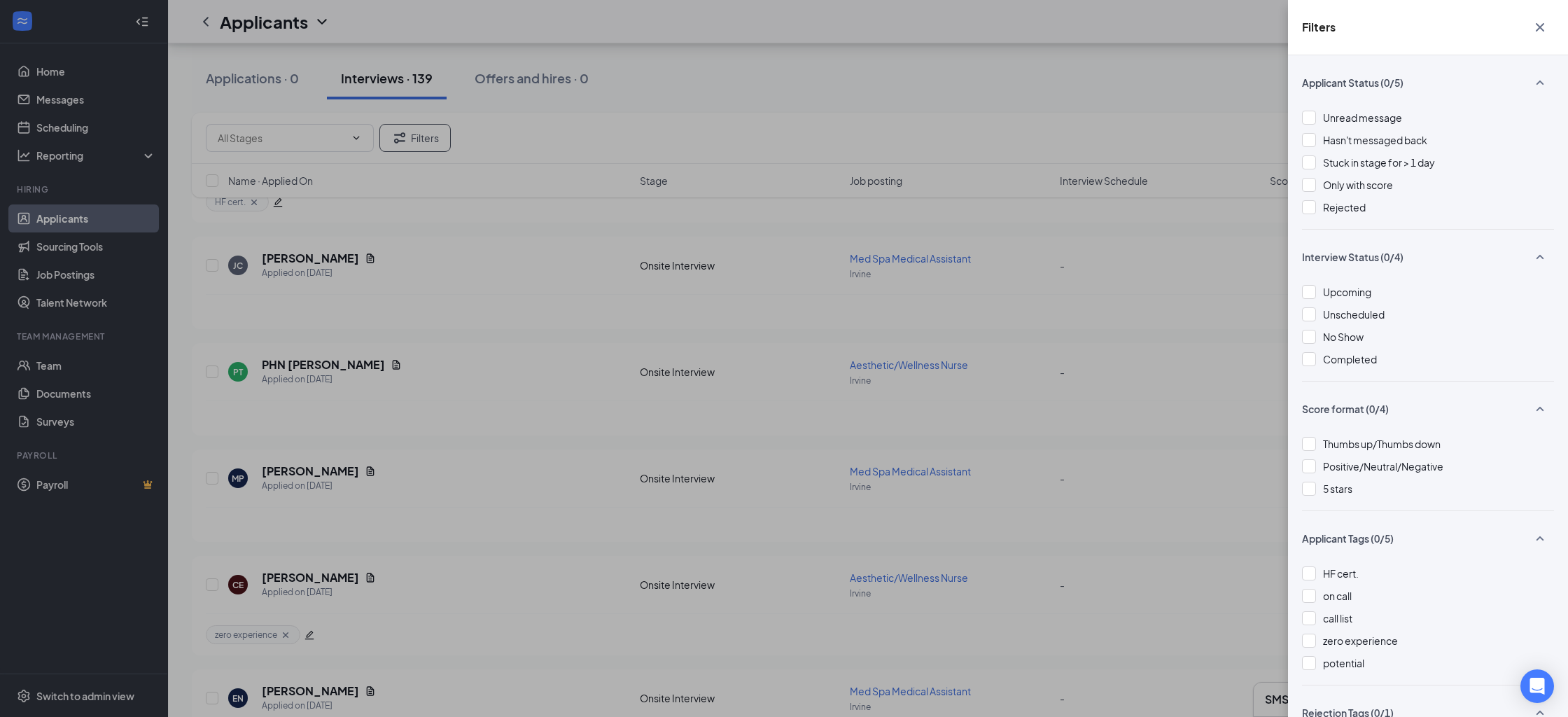
scroll to position [8111, 0]
click at [1306, 291] on div at bounding box center [1309, 291] width 14 height 14
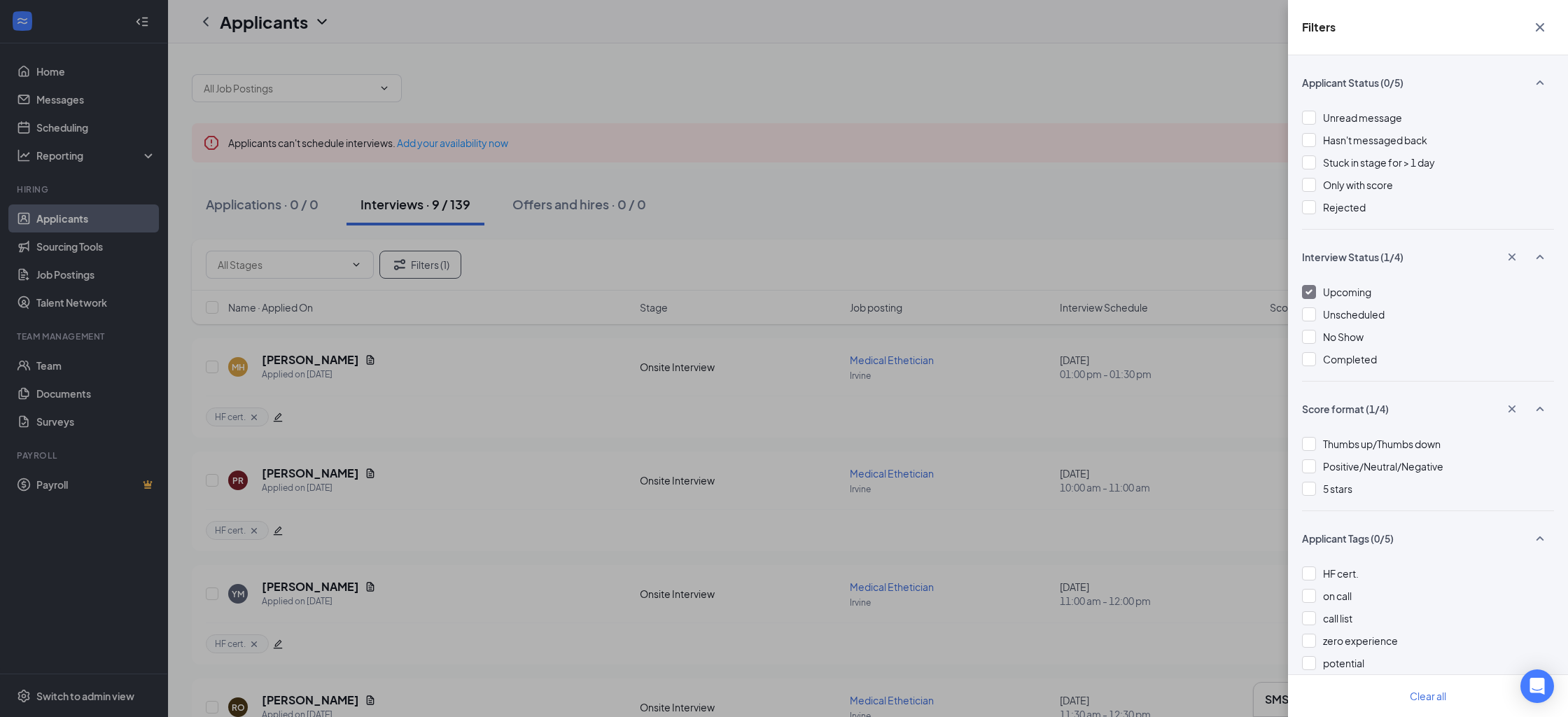
click at [1215, 197] on div "Filters Applicant Status (0/5) Unread message Hasn't messaged back Stuck in sta…" at bounding box center [784, 358] width 1568 height 717
click at [1540, 28] on icon "Cross" at bounding box center [1539, 27] width 8 height 8
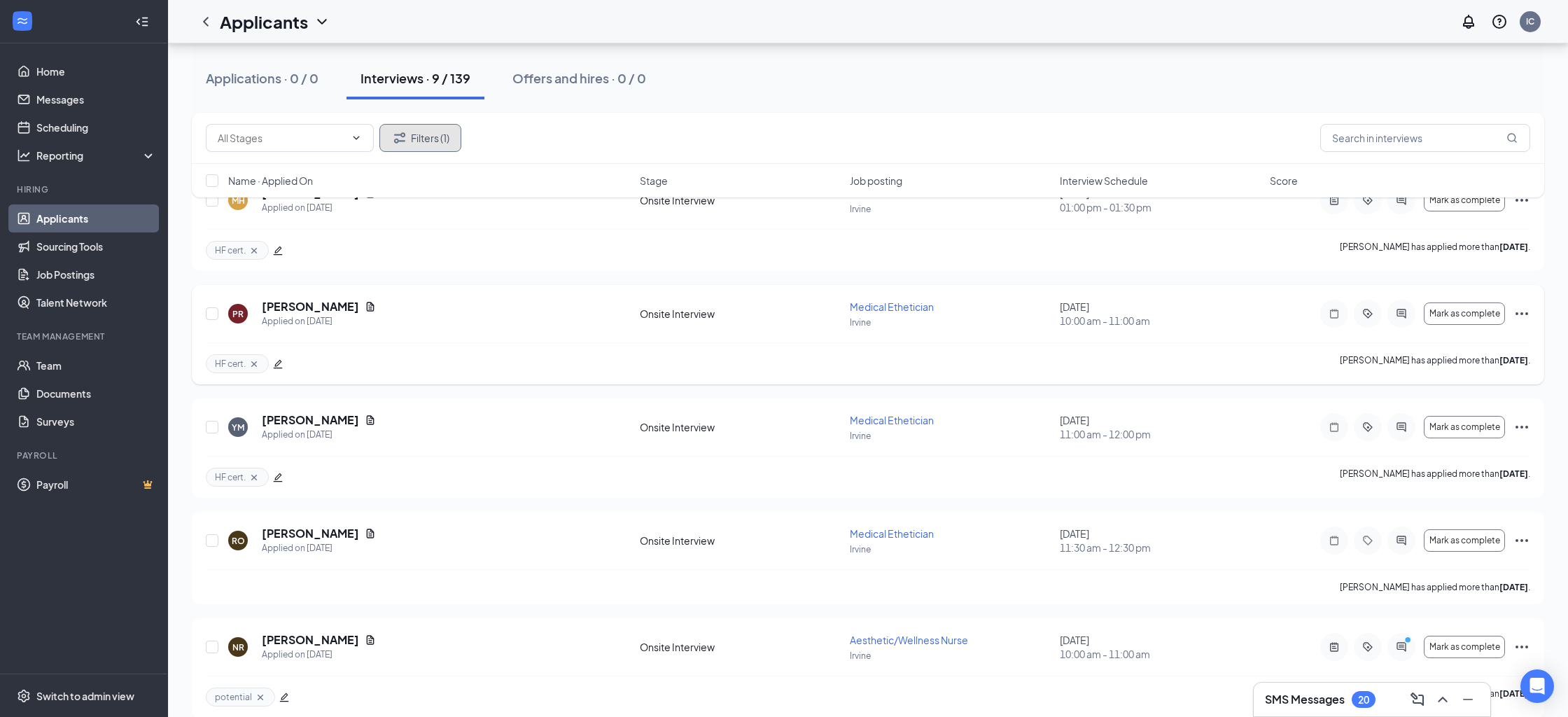
scroll to position [104, 0]
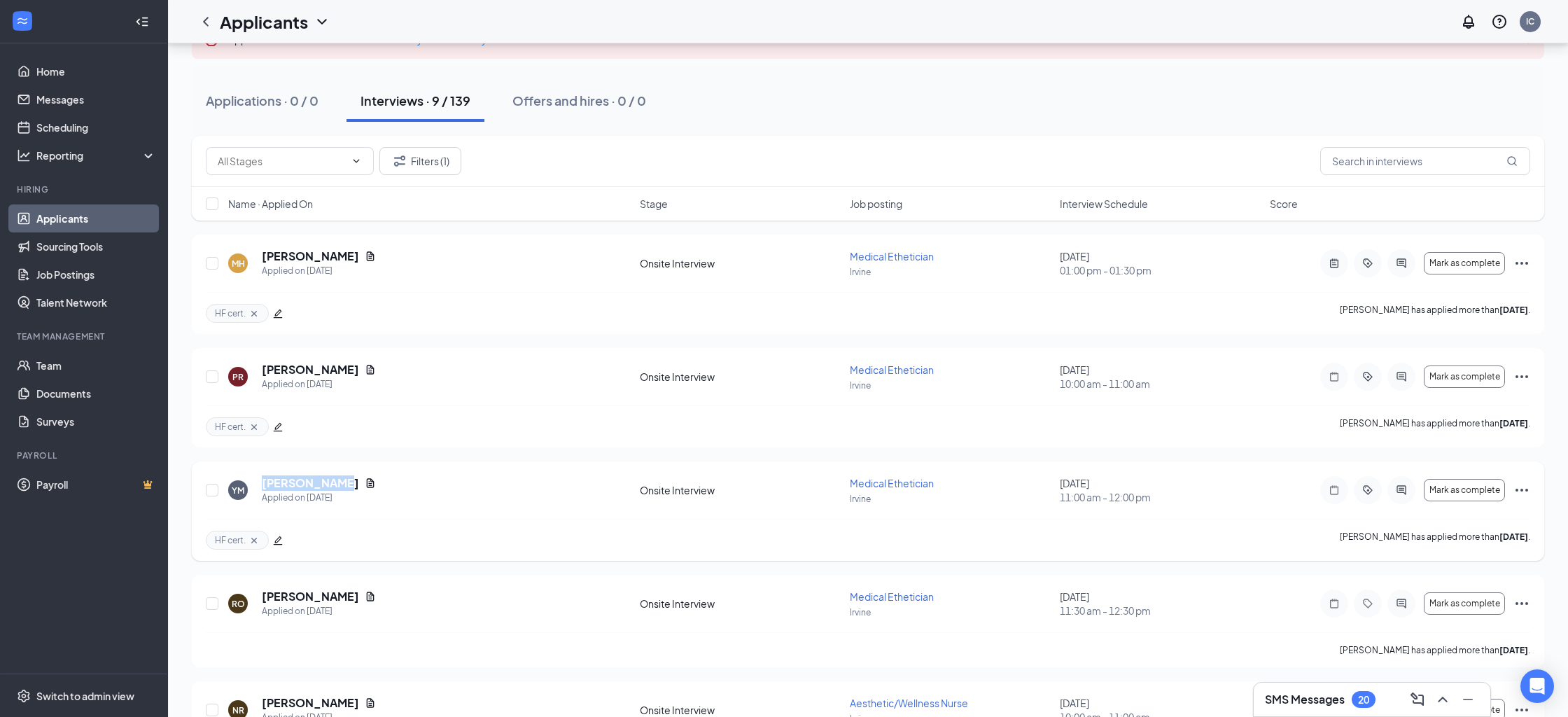
drag, startPoint x: 258, startPoint y: 482, endPoint x: 328, endPoint y: 484, distance: 70.0
click at [328, 484] on div "YM [PERSON_NAME] Applied on [DATE]" at bounding box center [429, 490] width 403 height 29
copy h5 "[PERSON_NAME]"
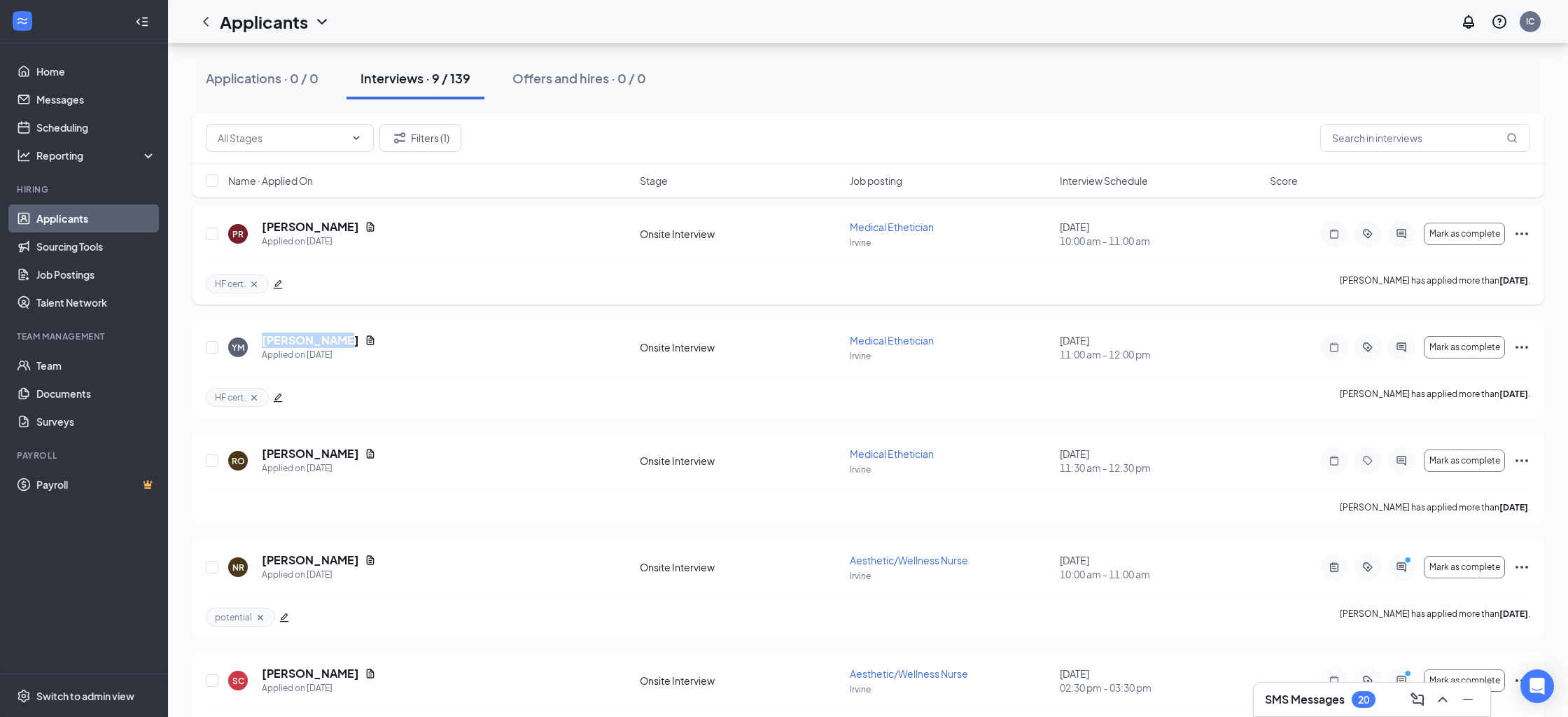
scroll to position [251, 0]
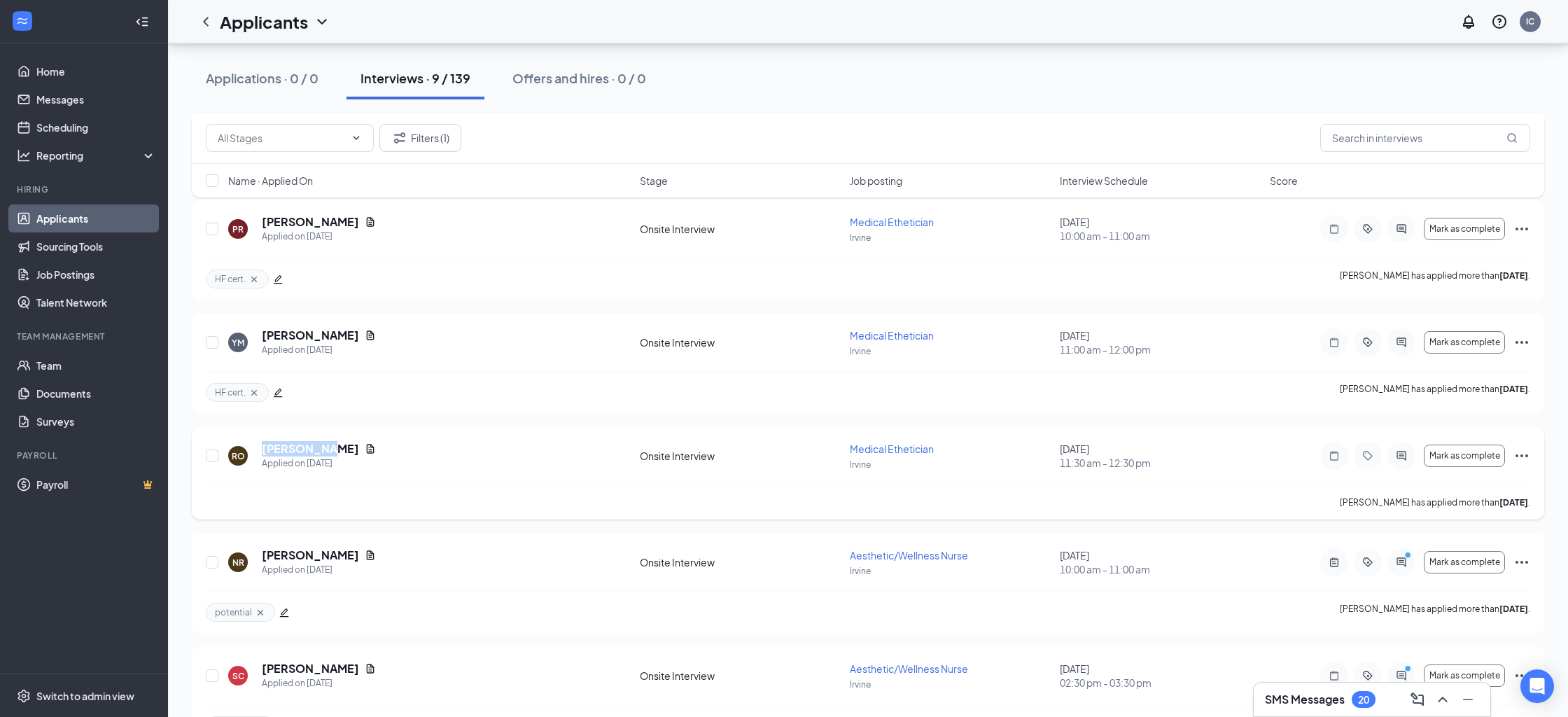
drag, startPoint x: 254, startPoint y: 445, endPoint x: 326, endPoint y: 449, distance: 72.1
click at [326, 449] on div "RO [PERSON_NAME] Applied on [DATE]" at bounding box center [429, 456] width 403 height 29
copy h5 "[PERSON_NAME]"
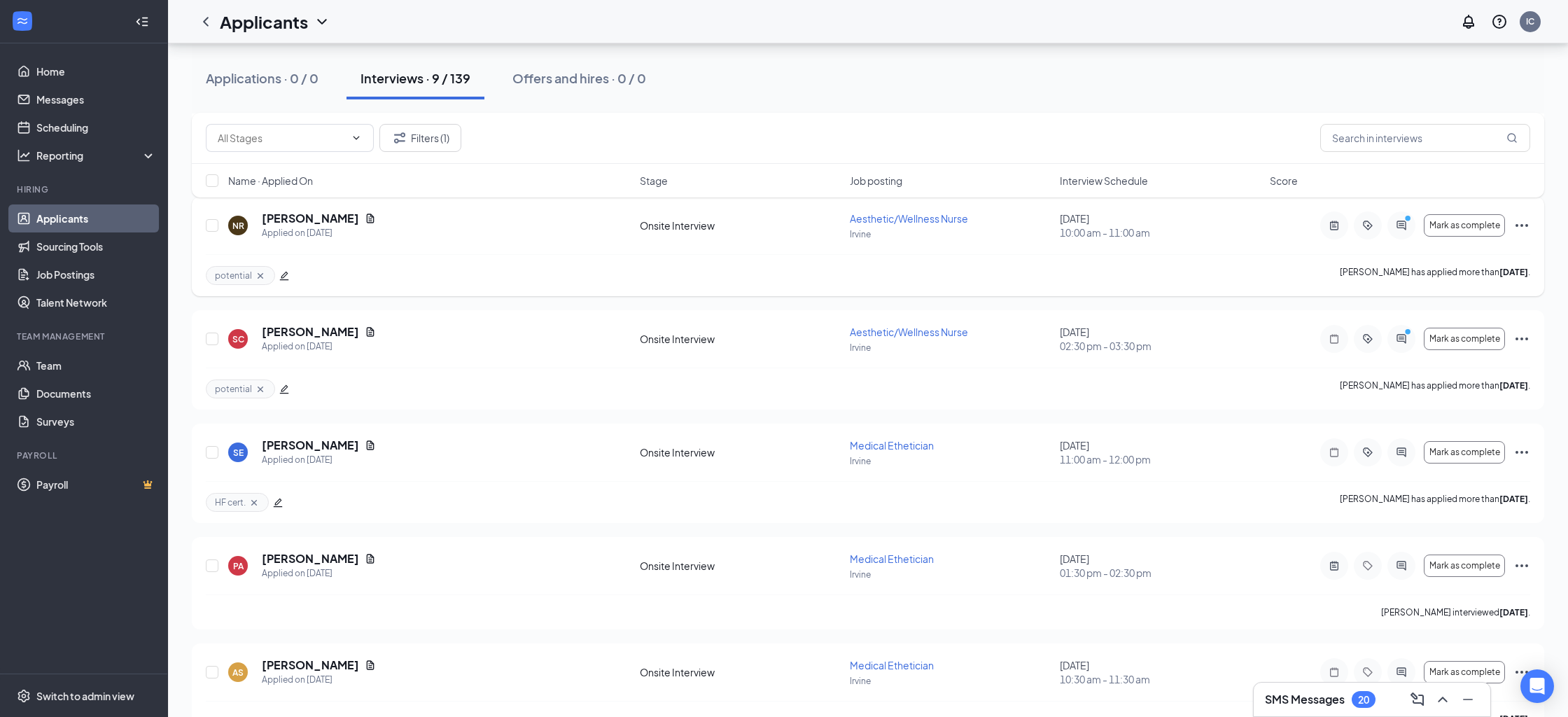
scroll to position [624, 0]
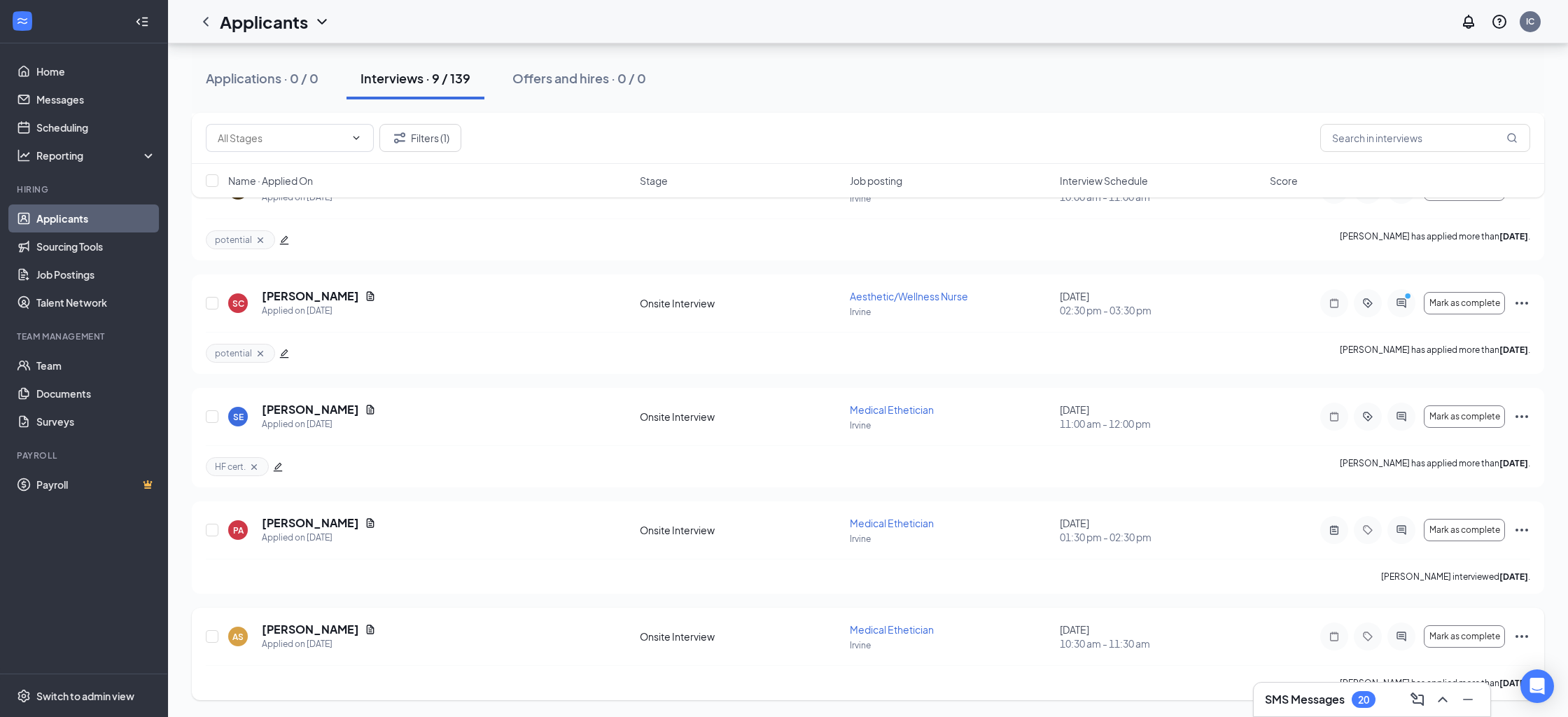
drag, startPoint x: 259, startPoint y: 629, endPoint x: 342, endPoint y: 634, distance: 83.2
click at [342, 634] on div "AS [PERSON_NAME] Applied on [DATE]" at bounding box center [429, 637] width 403 height 29
copy h5 "[PERSON_NAME]"
click at [1050, 647] on p "Irvine" at bounding box center [950, 645] width 201 height 12
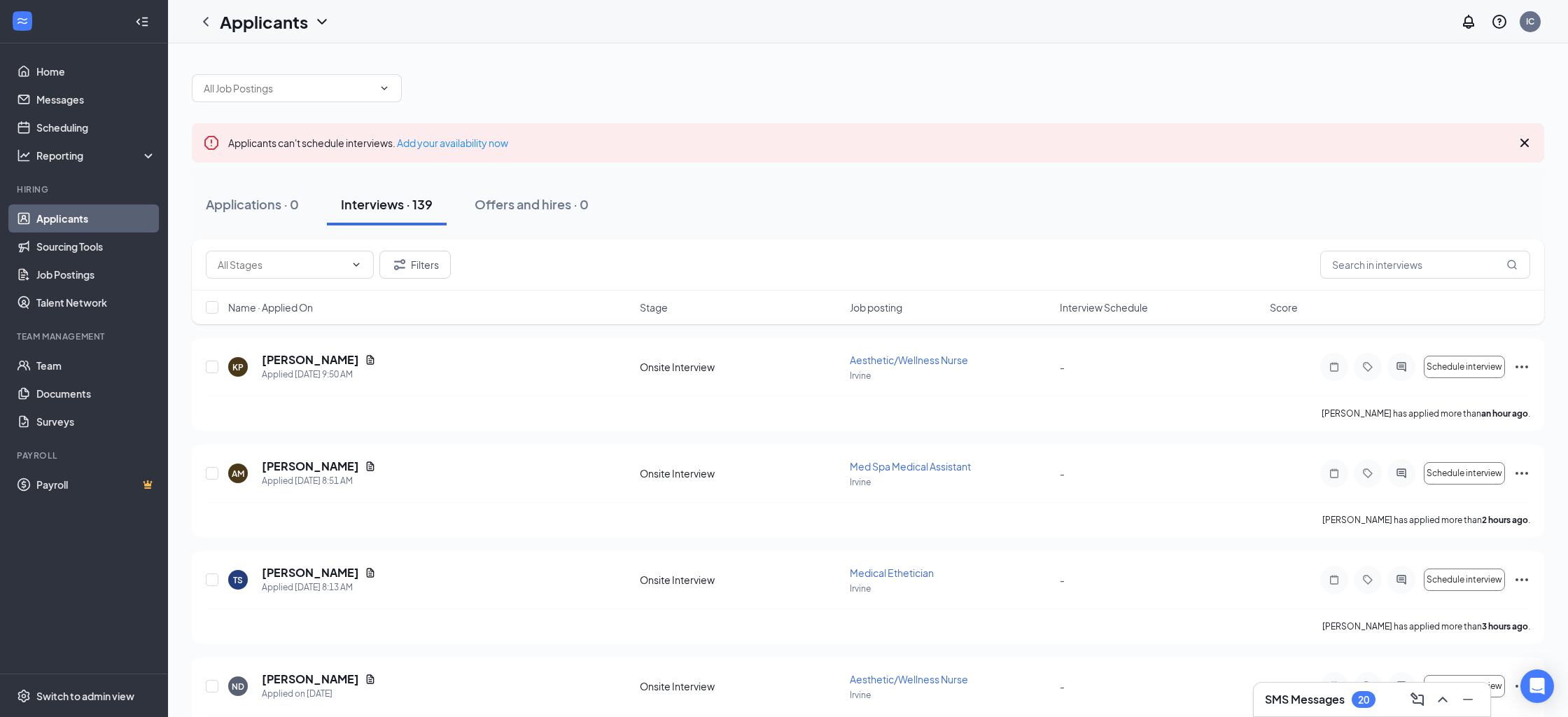
click at [1521, 142] on icon "Cross" at bounding box center [1524, 142] width 17 height 17
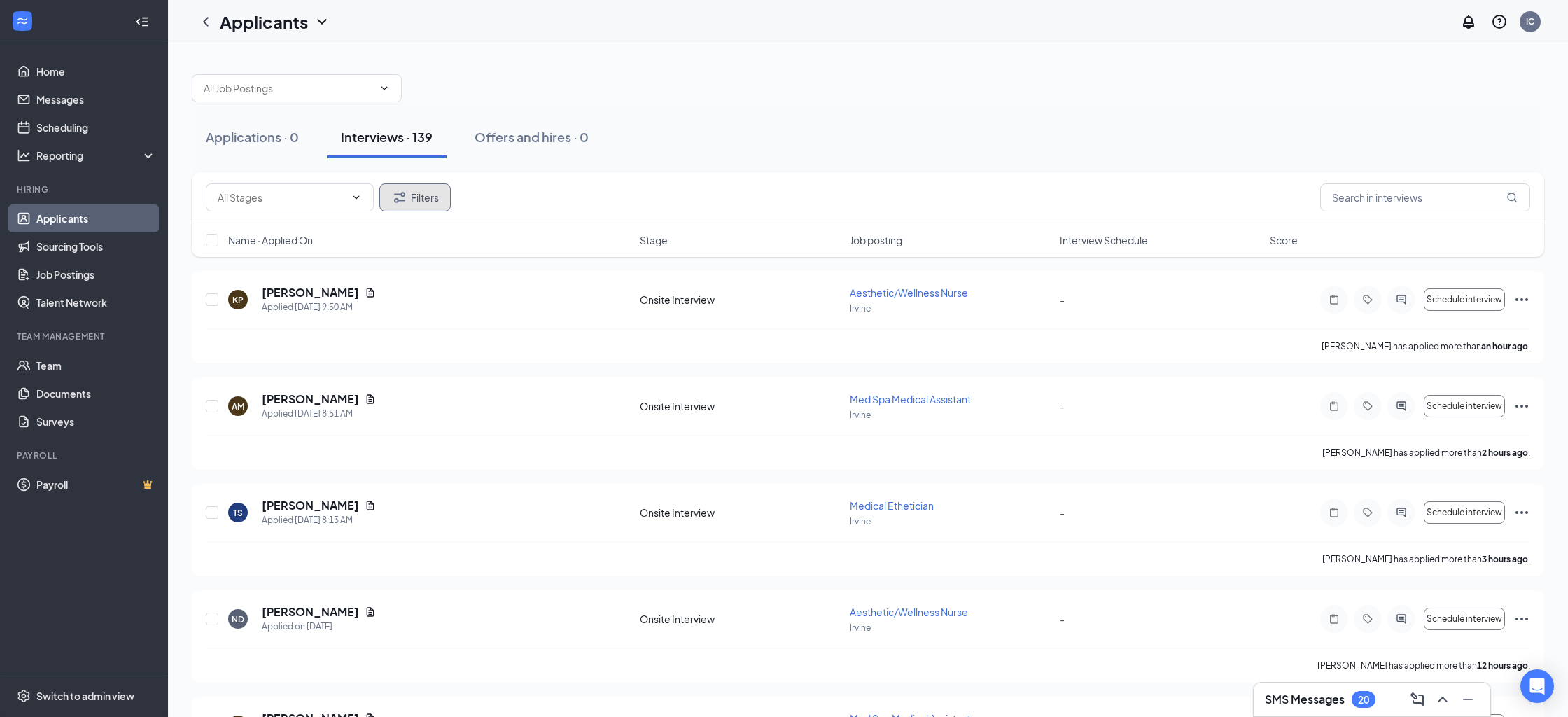
click at [411, 195] on button "Filters" at bounding box center [415, 197] width 71 height 28
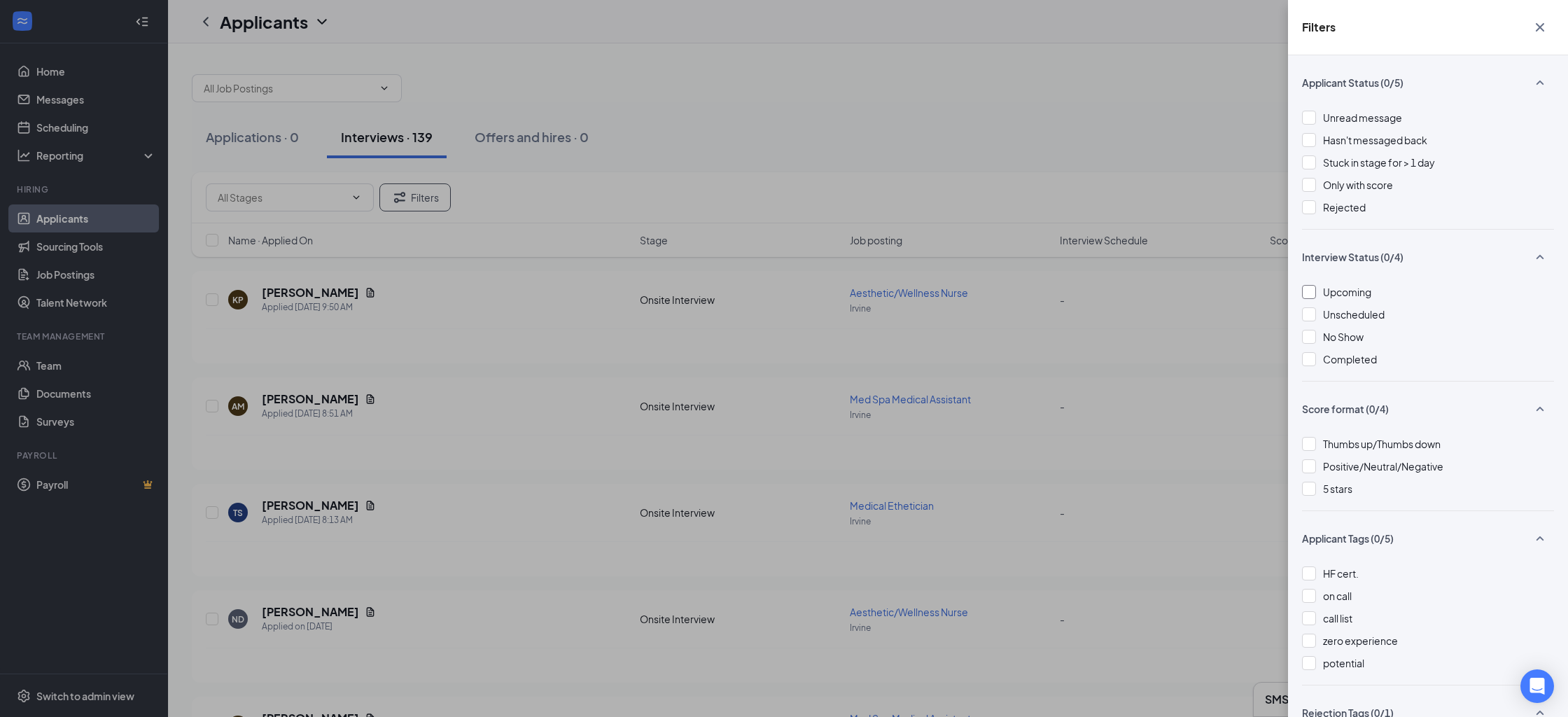
click at [1339, 291] on span "Upcoming" at bounding box center [1346, 291] width 48 height 12
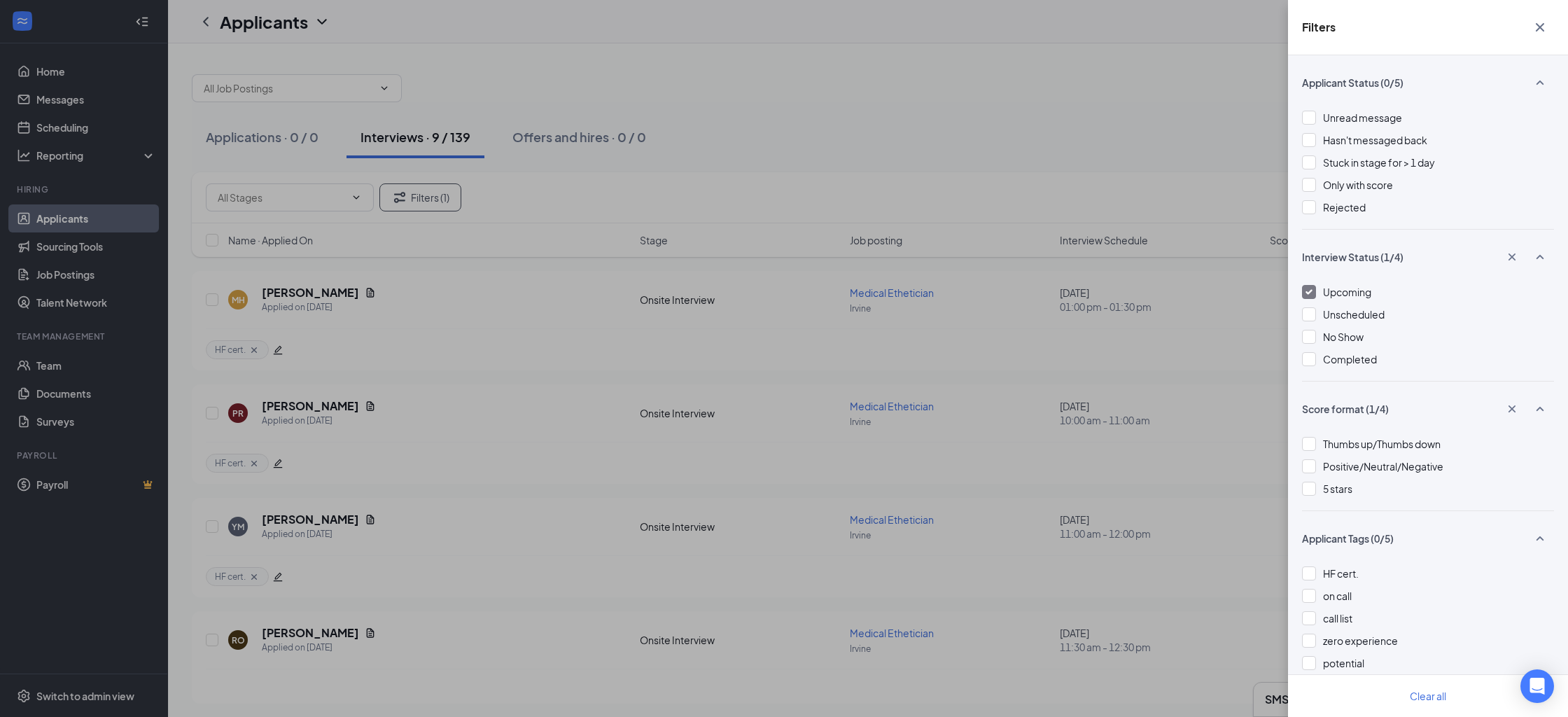
click at [1532, 27] on icon "Cross" at bounding box center [1539, 27] width 17 height 17
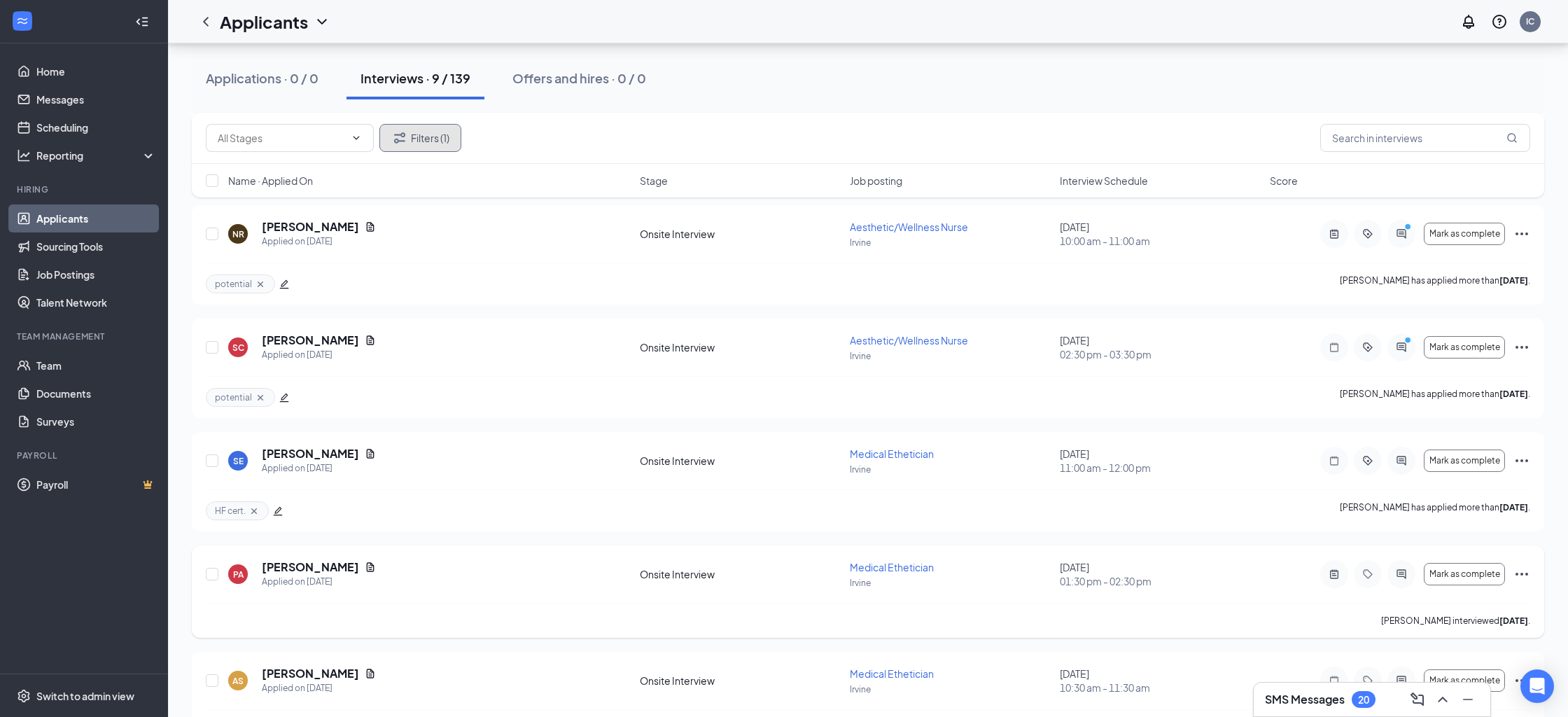
scroll to position [557, 0]
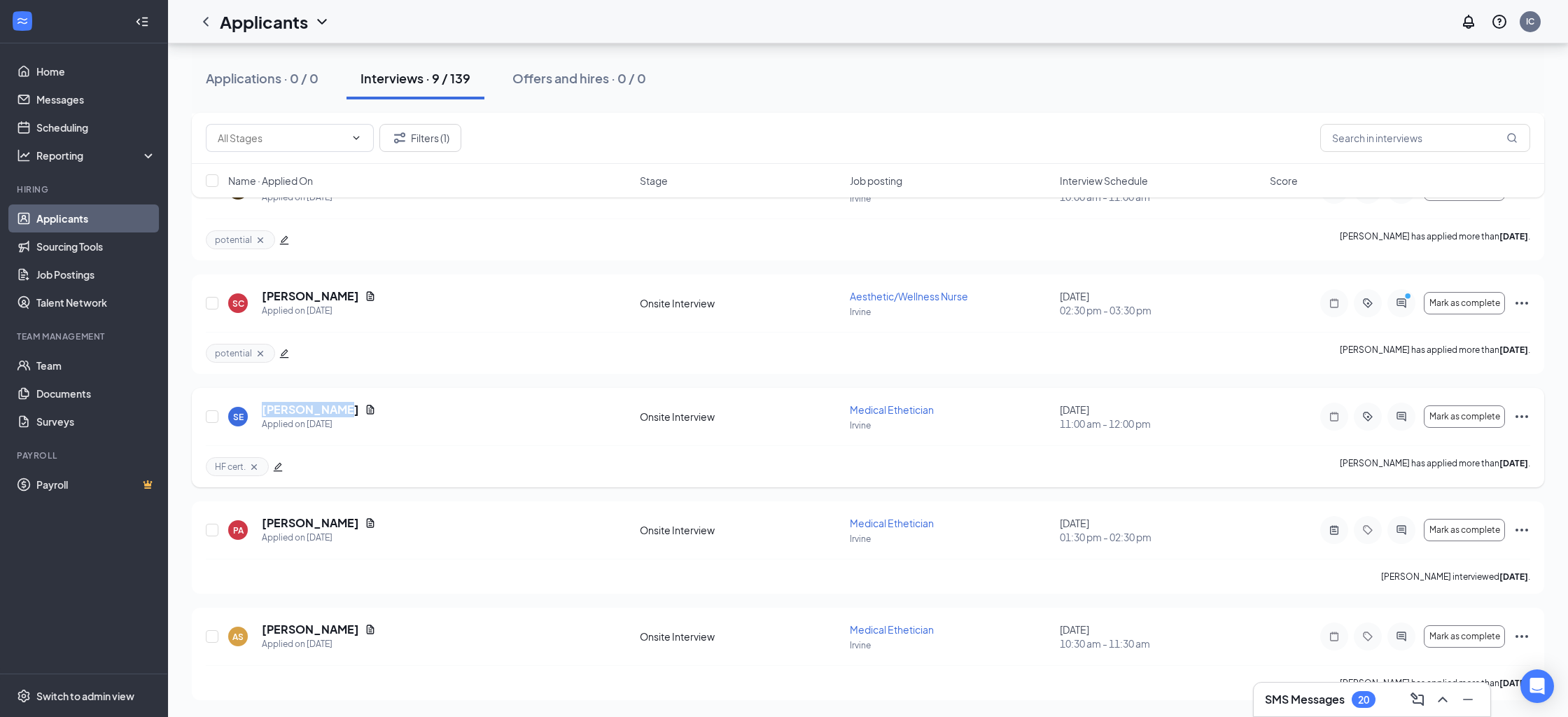
drag, startPoint x: 257, startPoint y: 409, endPoint x: 326, endPoint y: 410, distance: 69.0
click at [326, 410] on div "SE Sarah Elridi Applied on Sep 8" at bounding box center [429, 417] width 403 height 29
copy h5 "[PERSON_NAME]"
click at [441, 469] on div "HF cert. Sarah Elridi has applied more than 8 days ago ." at bounding box center [868, 466] width 1324 height 42
